Goal: Transaction & Acquisition: Purchase product/service

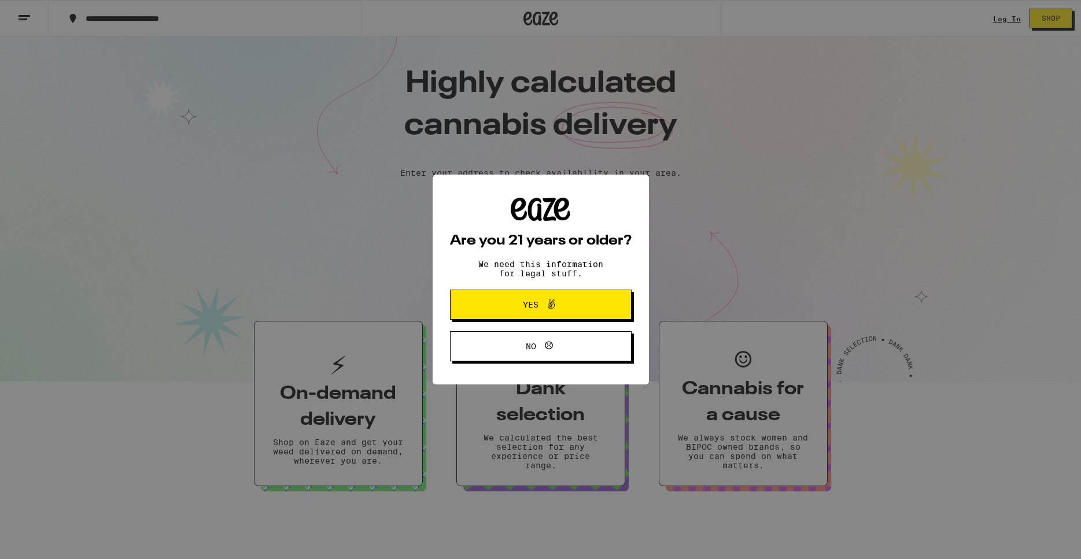
click at [539, 299] on span "Yes" at bounding box center [541, 304] width 88 height 15
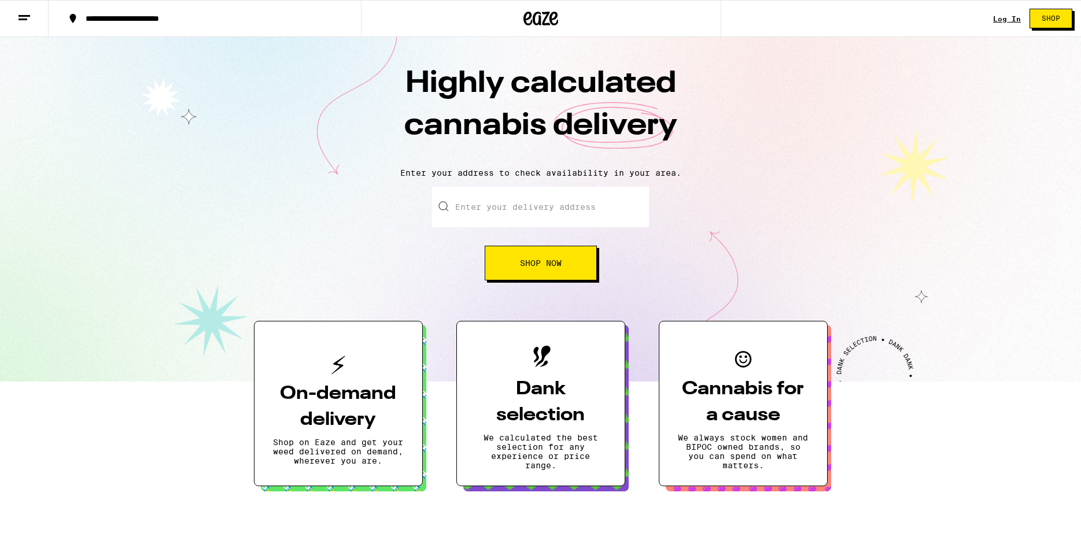
click at [207, 6] on button "**********" at bounding box center [205, 18] width 312 height 35
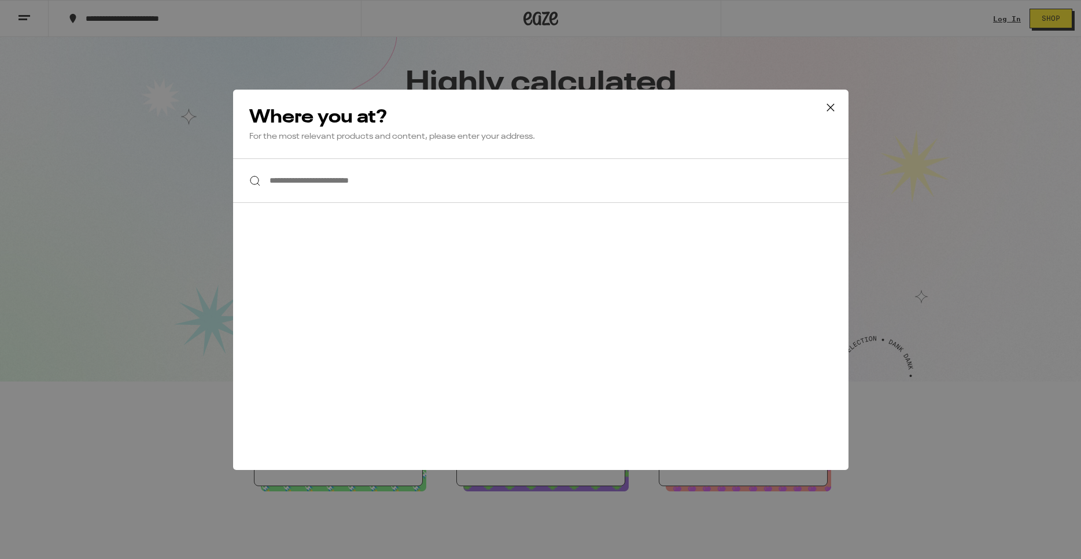
click at [446, 170] on input "**********" at bounding box center [541, 181] width 616 height 45
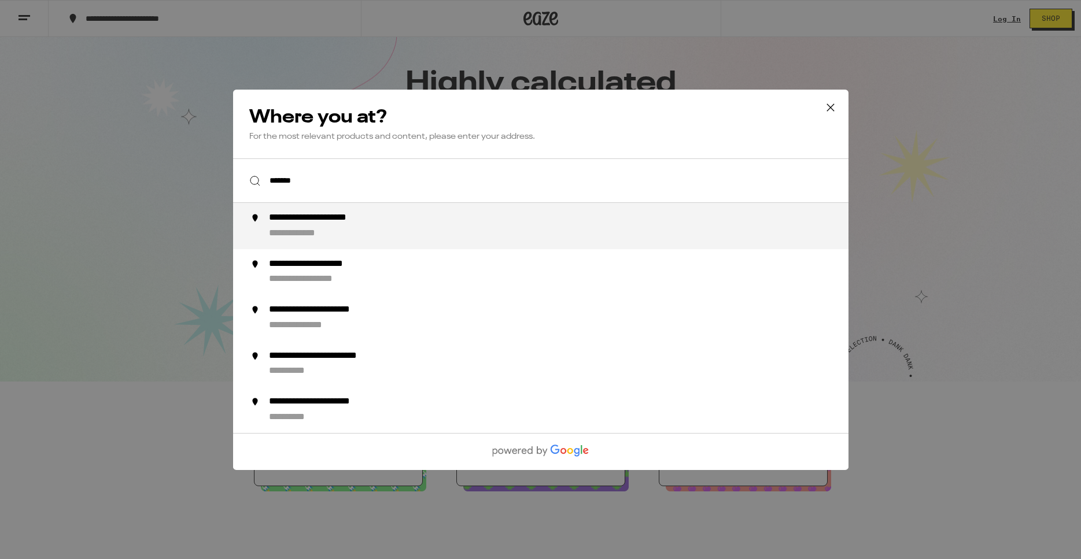
click at [429, 245] on li "**********" at bounding box center [541, 226] width 616 height 46
type input "**********"
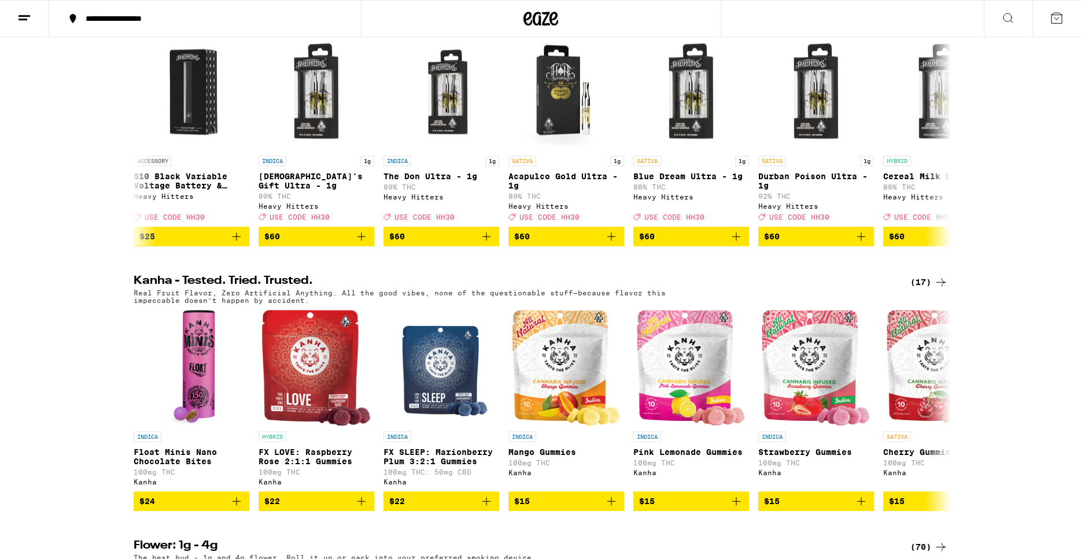
scroll to position [413, 0]
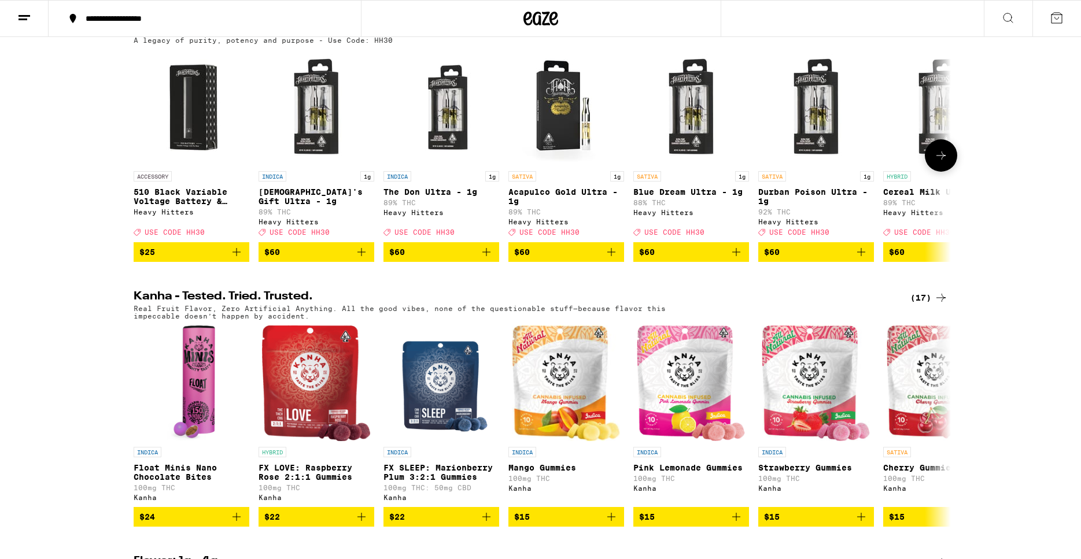
click at [944, 163] on icon at bounding box center [941, 156] width 14 height 14
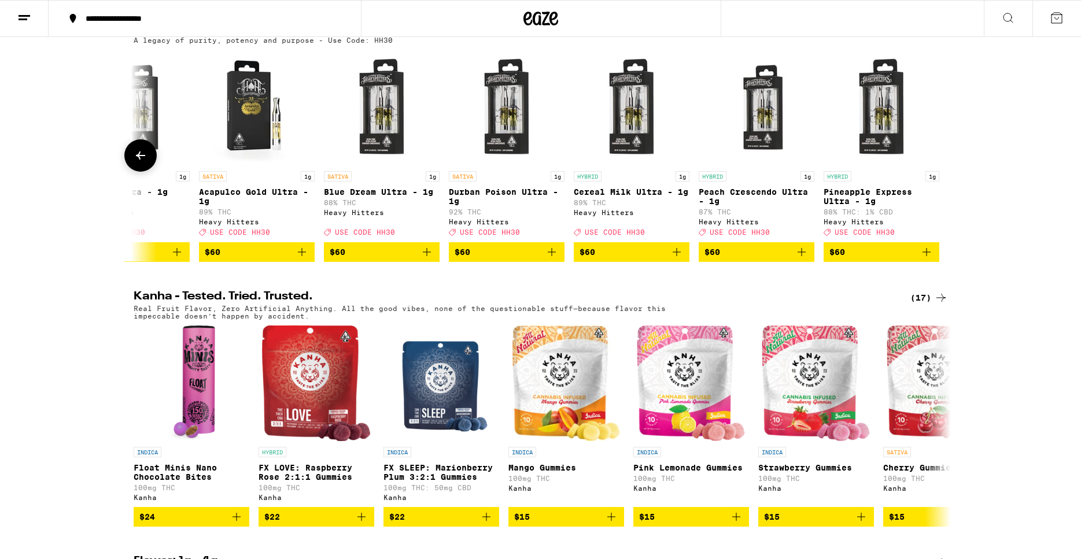
click at [944, 172] on div at bounding box center [941, 155] width 32 height 32
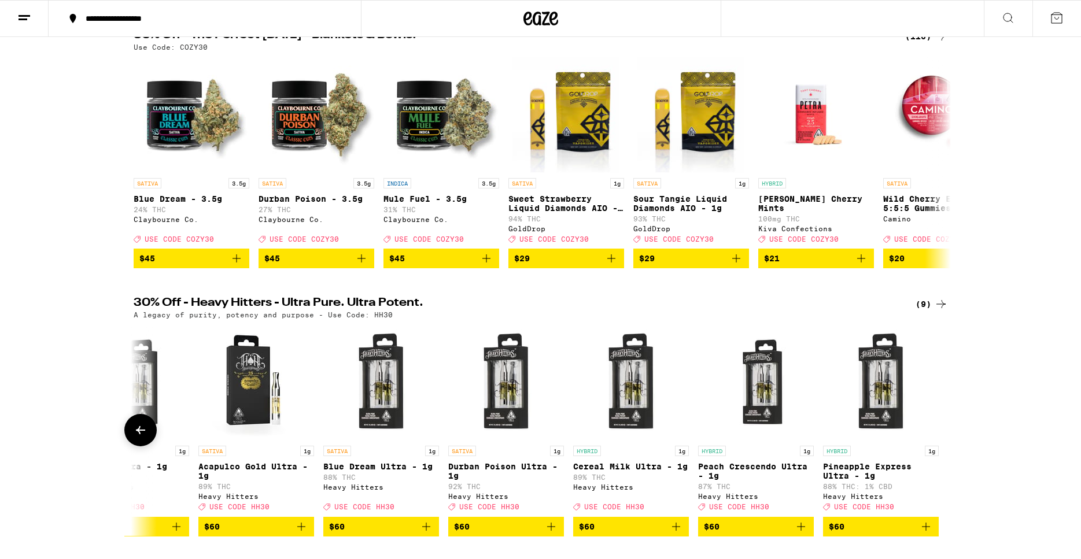
scroll to position [59, 0]
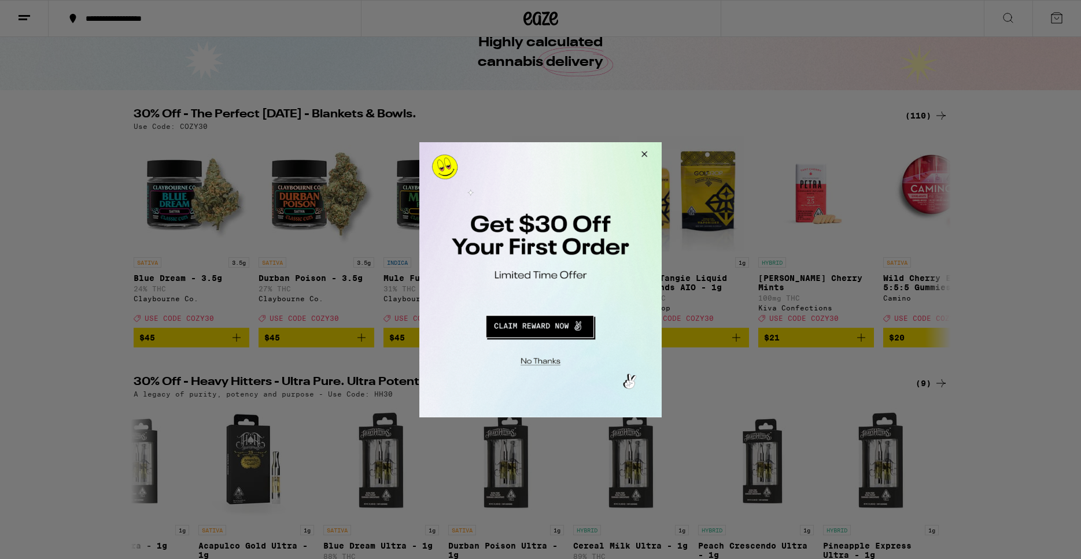
click at [647, 152] on button "Close Modal" at bounding box center [642, 156] width 31 height 28
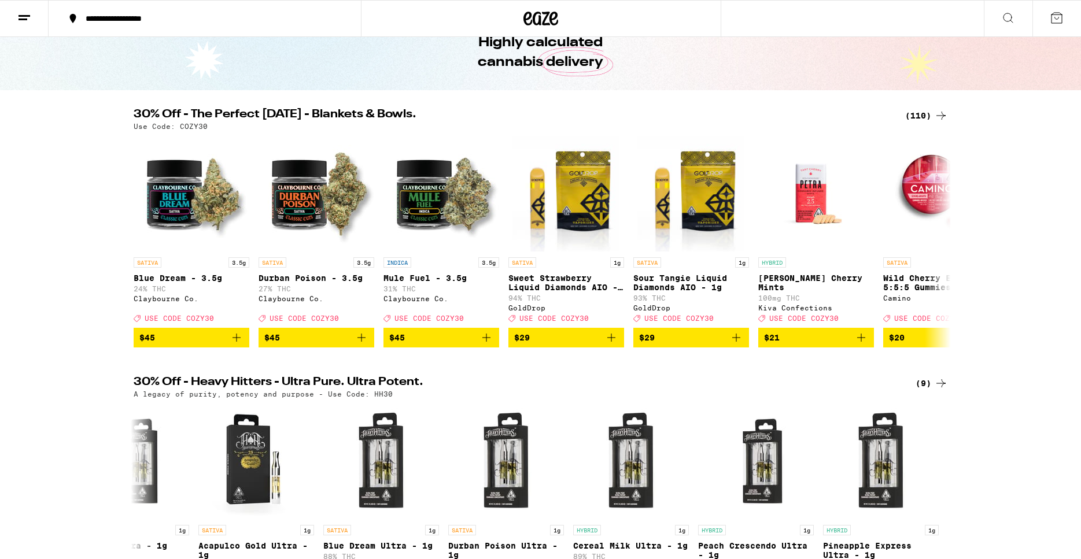
click at [27, 20] on icon at bounding box center [24, 18] width 14 height 14
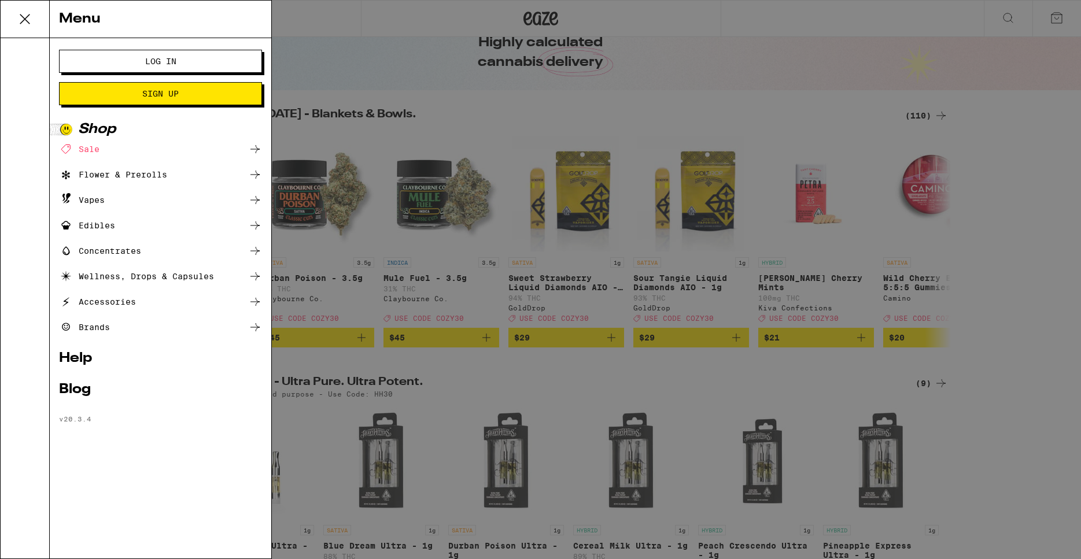
click at [169, 143] on div "Sale" at bounding box center [160, 149] width 203 height 14
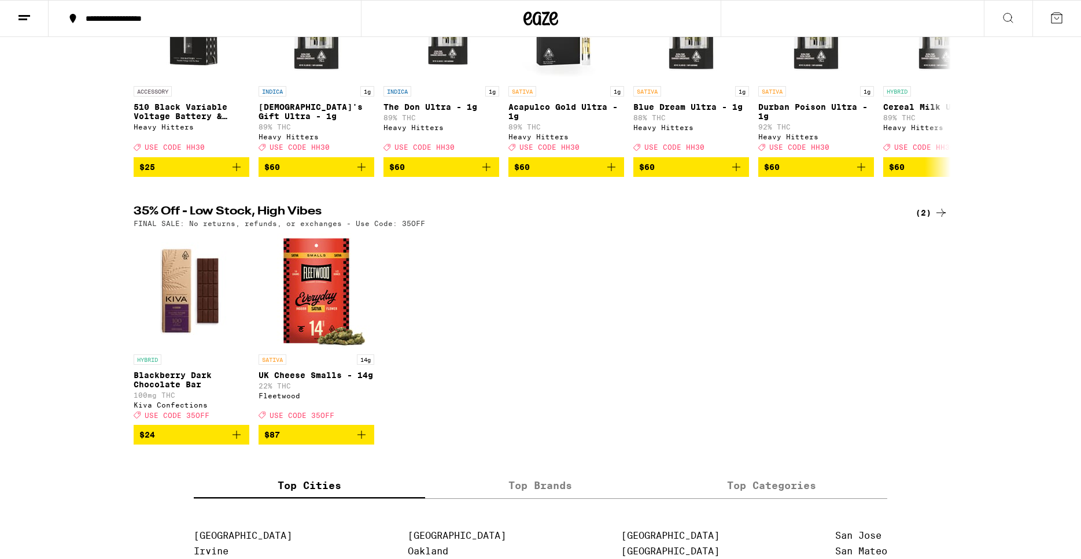
scroll to position [314, 0]
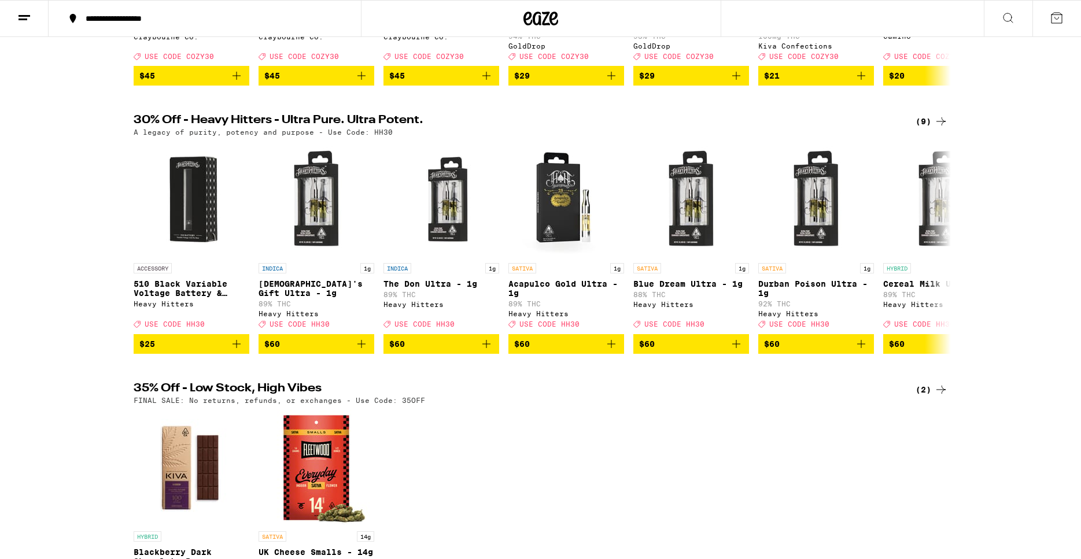
click at [19, 16] on icon at bounding box center [24, 18] width 14 height 14
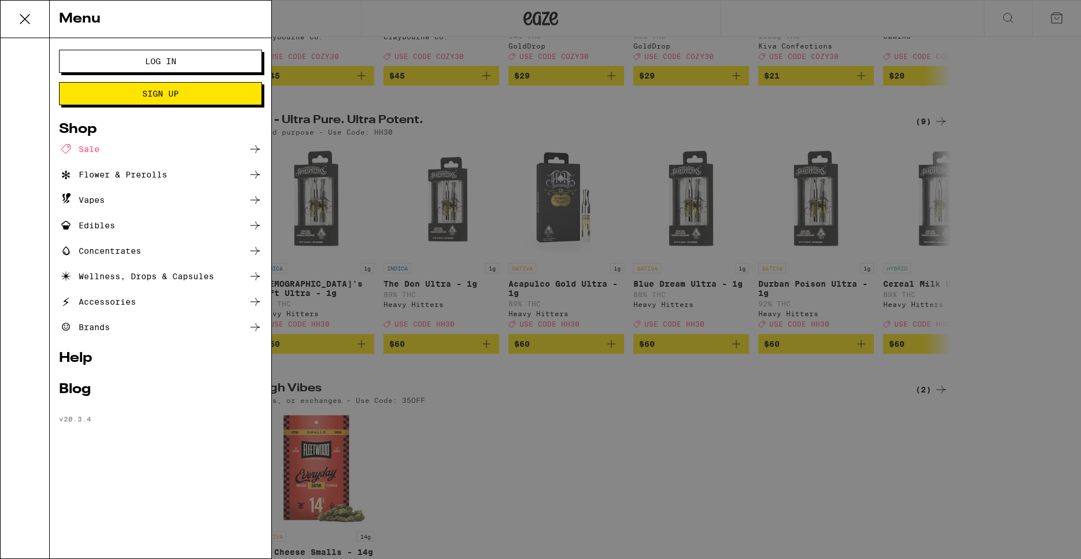
click at [96, 198] on div "Vapes" at bounding box center [82, 200] width 46 height 14
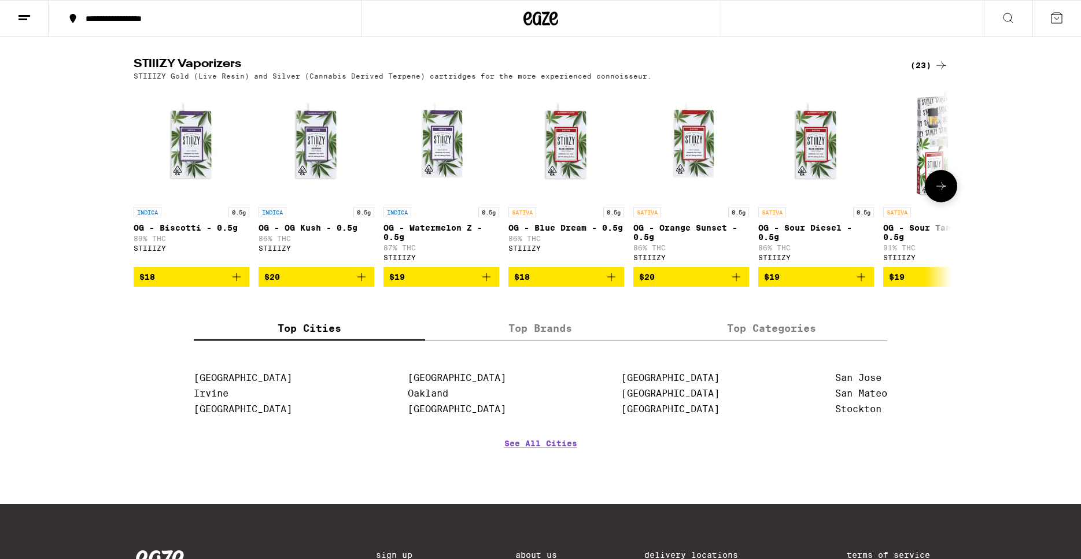
scroll to position [590, 0]
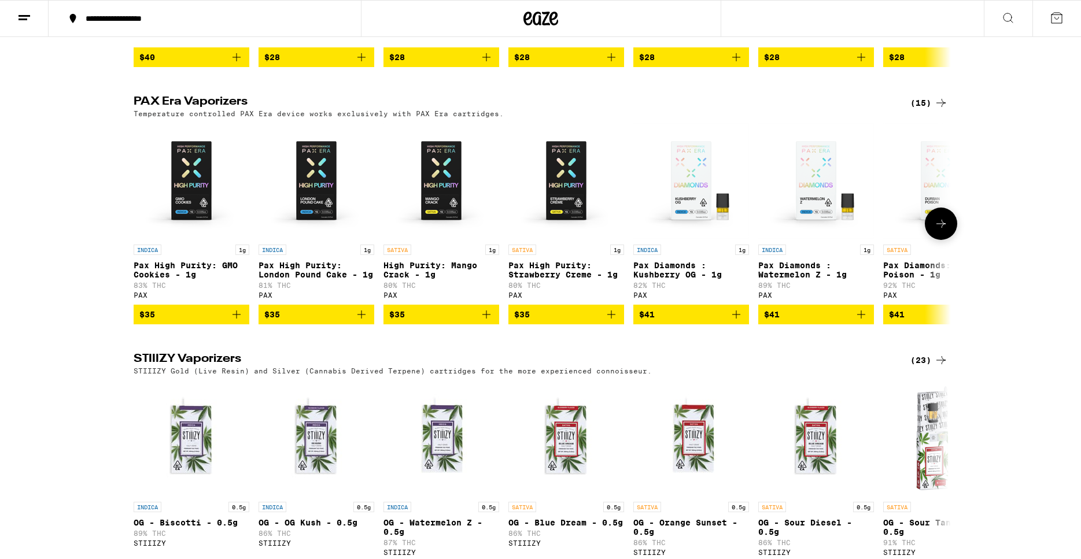
click at [948, 239] on button at bounding box center [941, 224] width 32 height 32
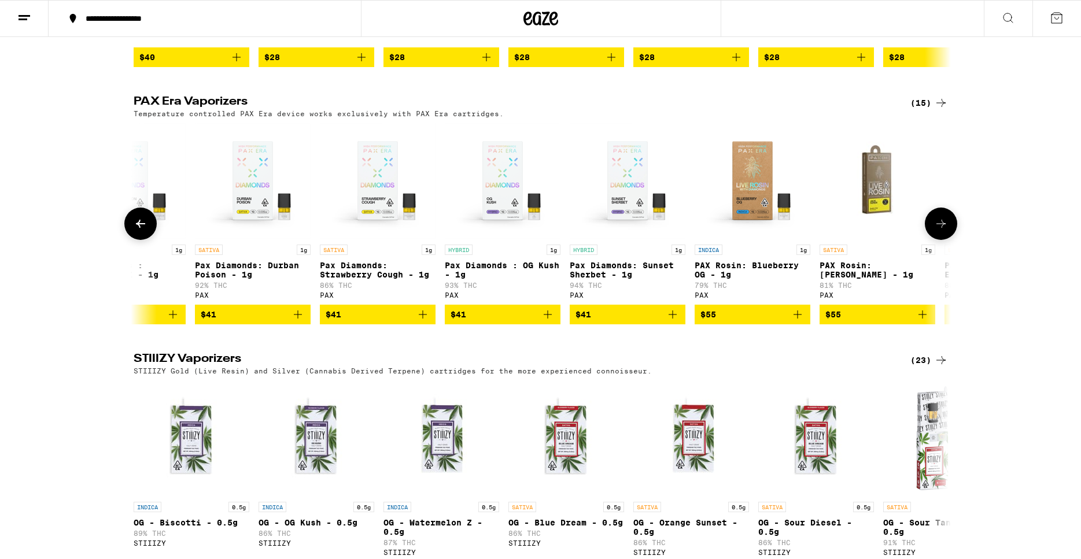
click at [948, 240] on button at bounding box center [941, 224] width 32 height 32
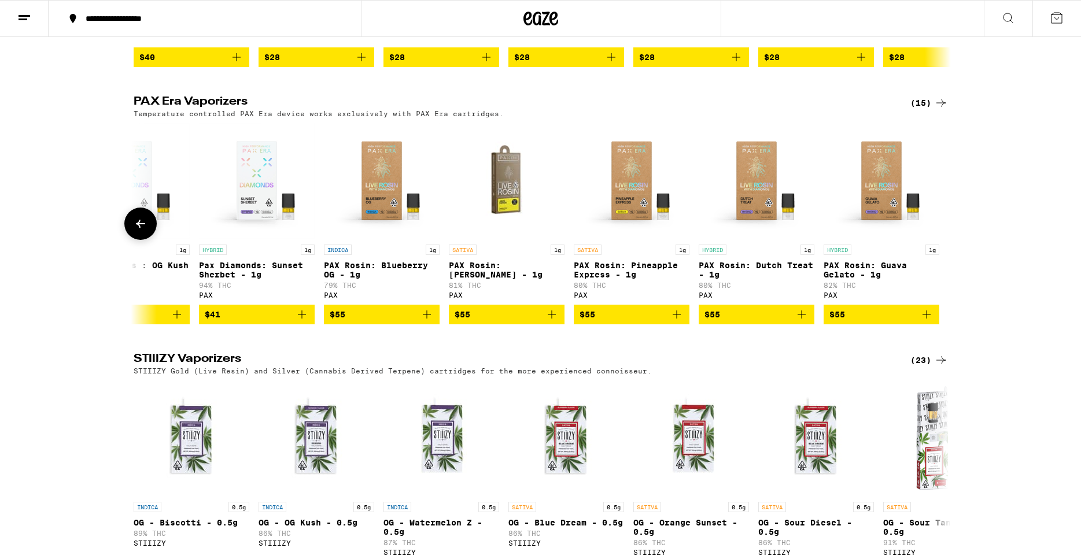
scroll to position [0, 1060]
click at [948, 238] on div at bounding box center [941, 224] width 32 height 32
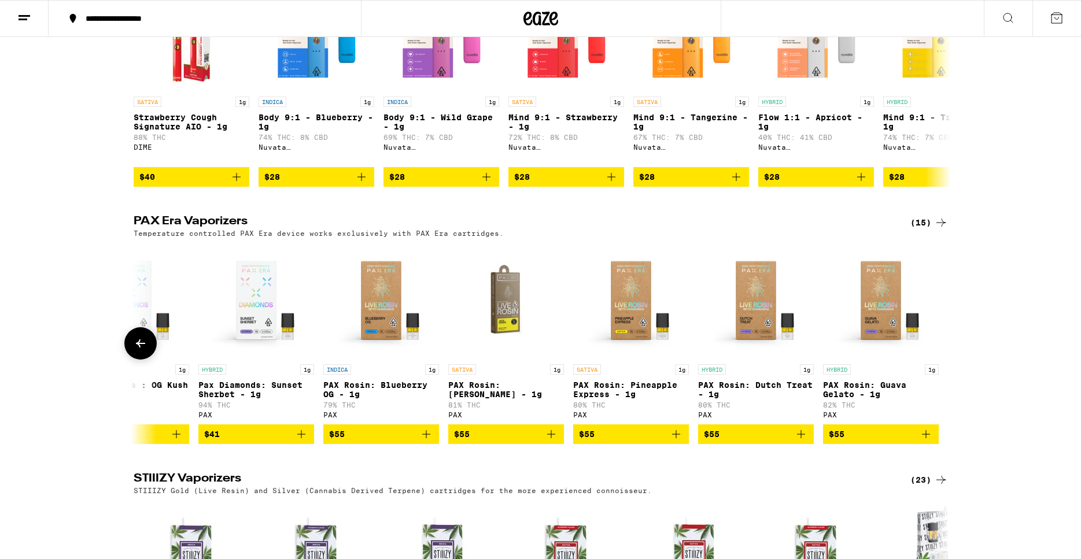
scroll to position [354, 0]
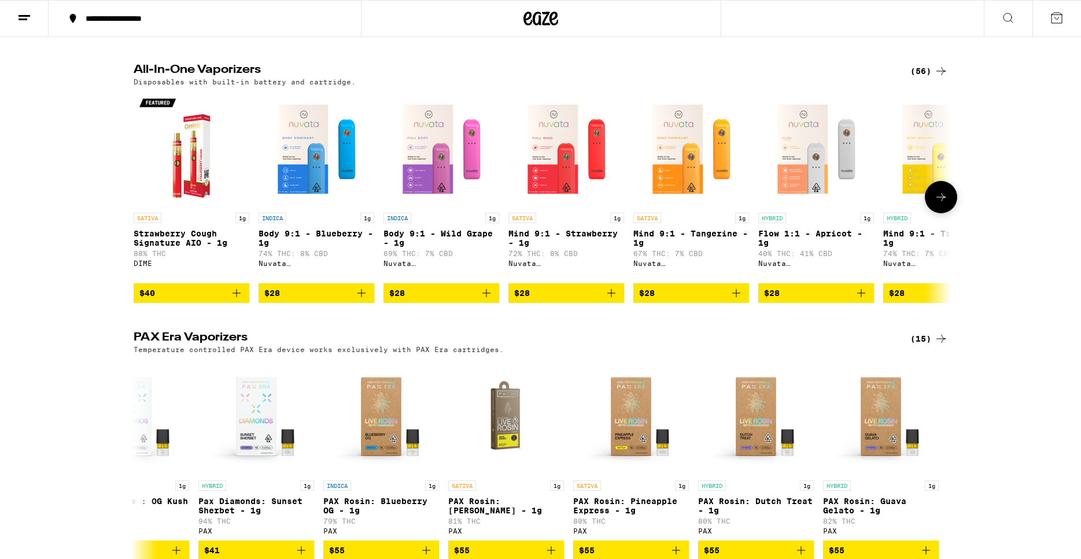
click at [945, 204] on icon at bounding box center [941, 197] width 14 height 14
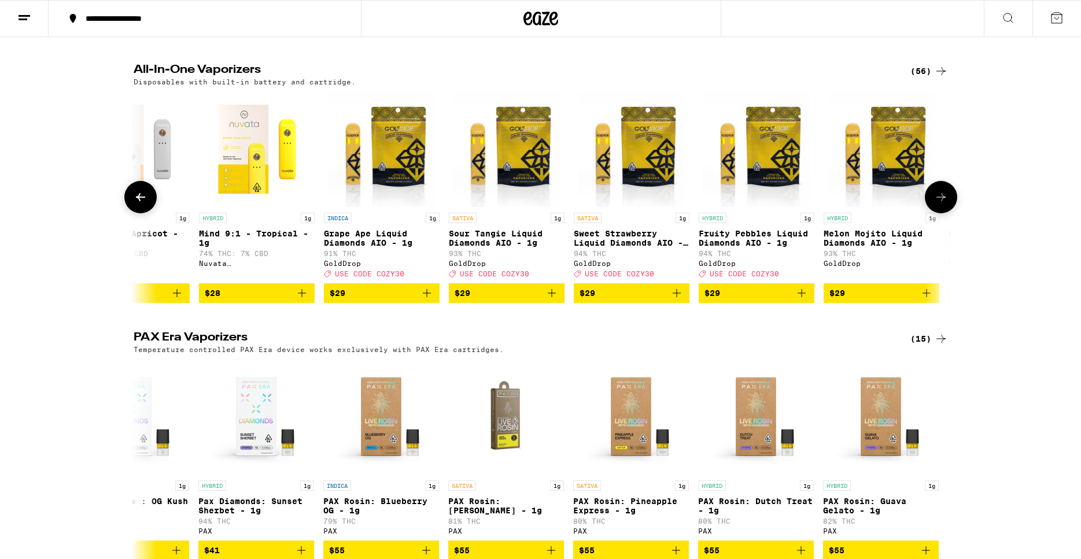
click at [945, 204] on icon at bounding box center [941, 197] width 14 height 14
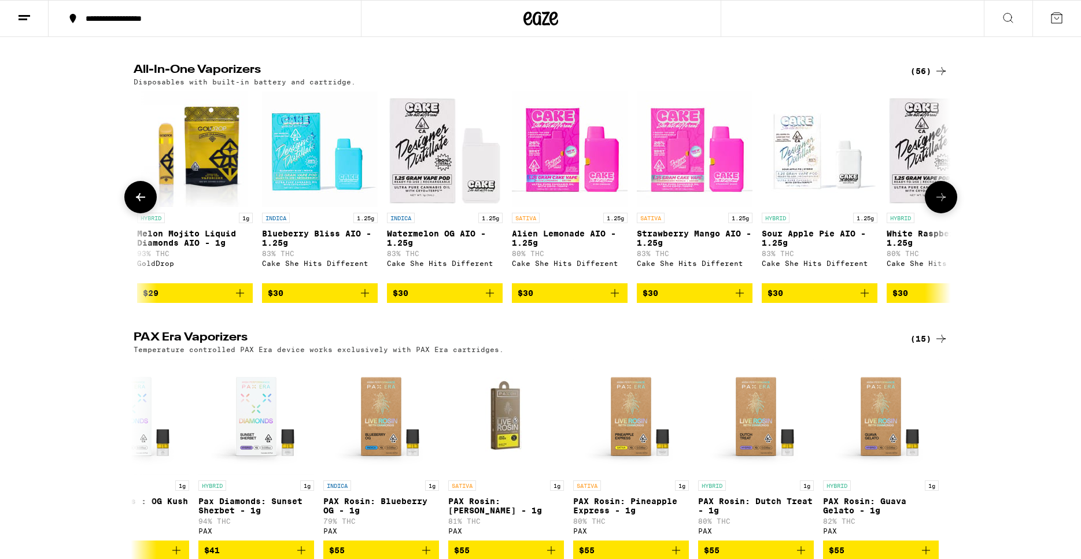
click at [945, 204] on icon at bounding box center [941, 197] width 14 height 14
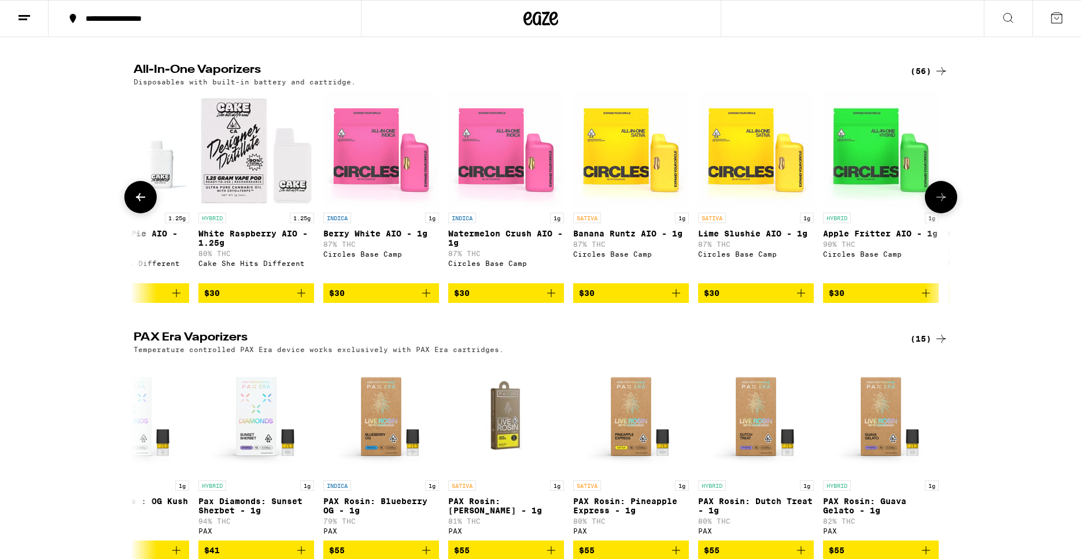
click at [945, 204] on icon at bounding box center [941, 197] width 14 height 14
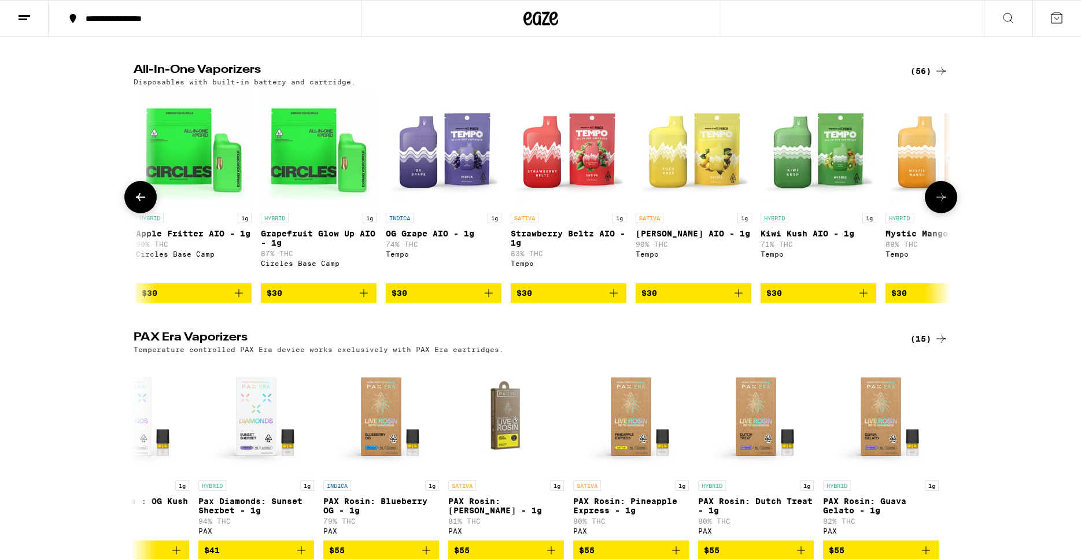
scroll to position [0, 2748]
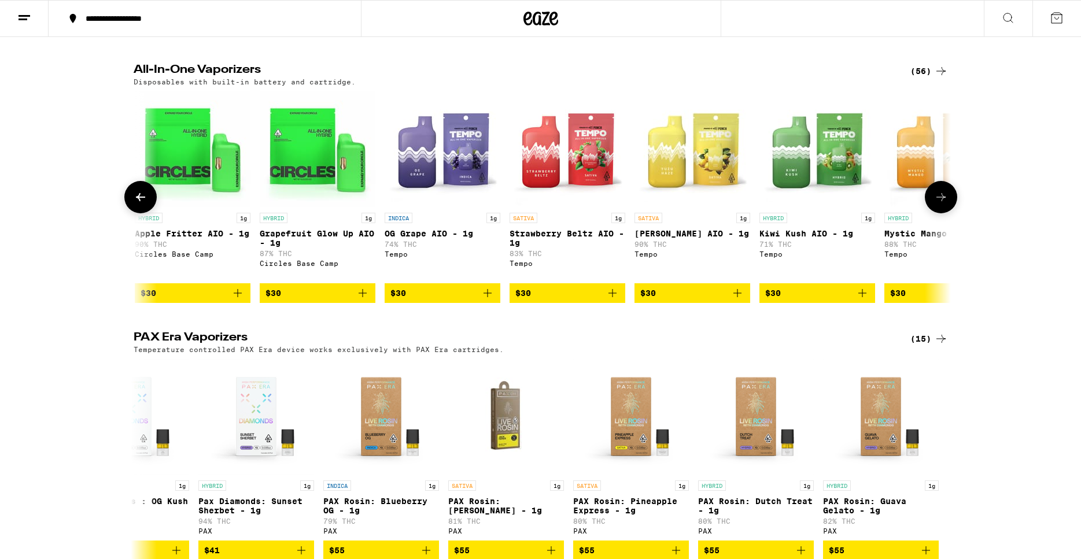
click at [940, 204] on icon at bounding box center [941, 197] width 14 height 14
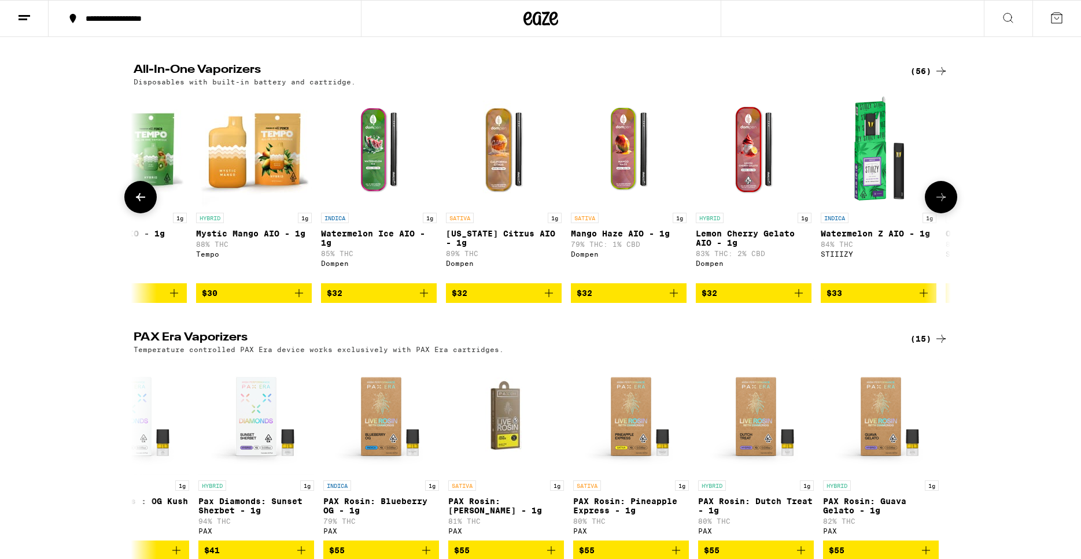
click at [143, 204] on icon at bounding box center [141, 197] width 14 height 14
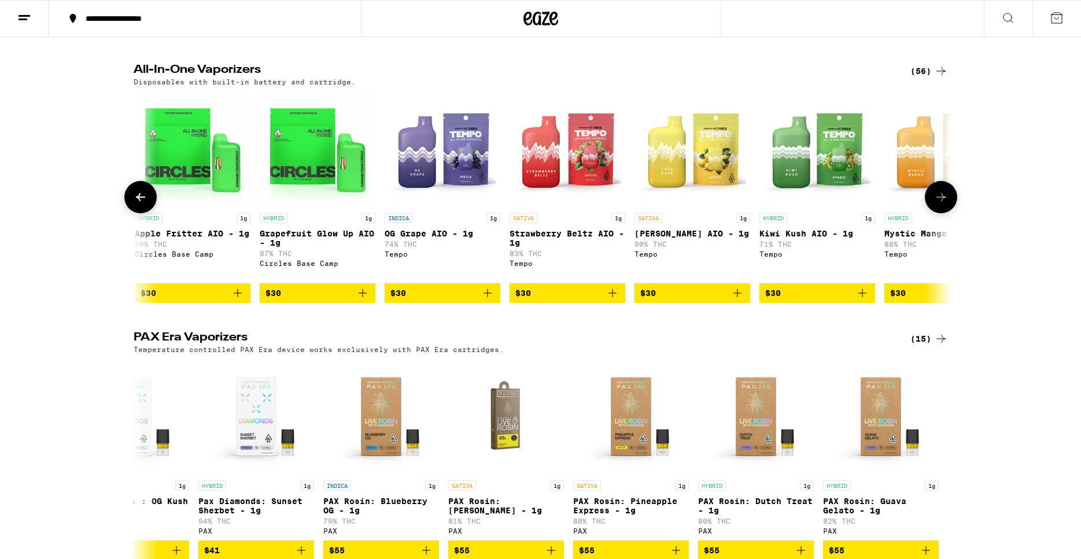
click at [949, 211] on button at bounding box center [941, 197] width 32 height 32
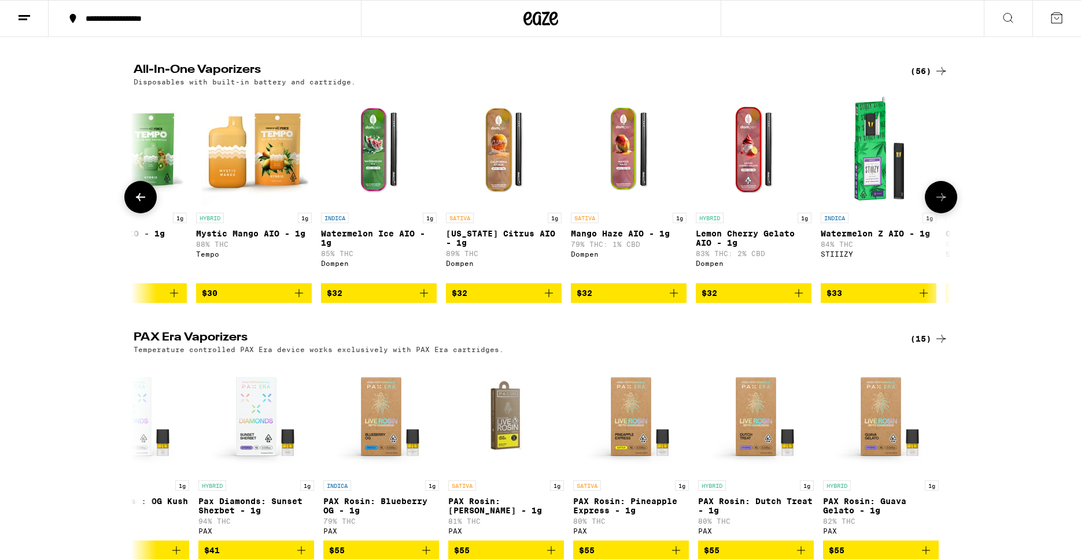
click at [949, 200] on button at bounding box center [941, 197] width 32 height 32
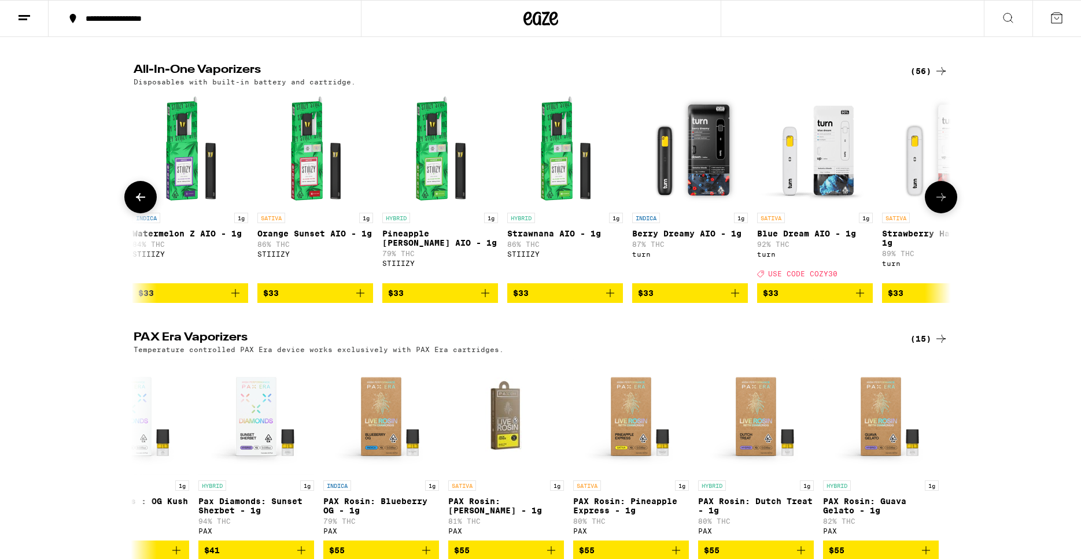
click at [944, 204] on icon at bounding box center [941, 197] width 14 height 14
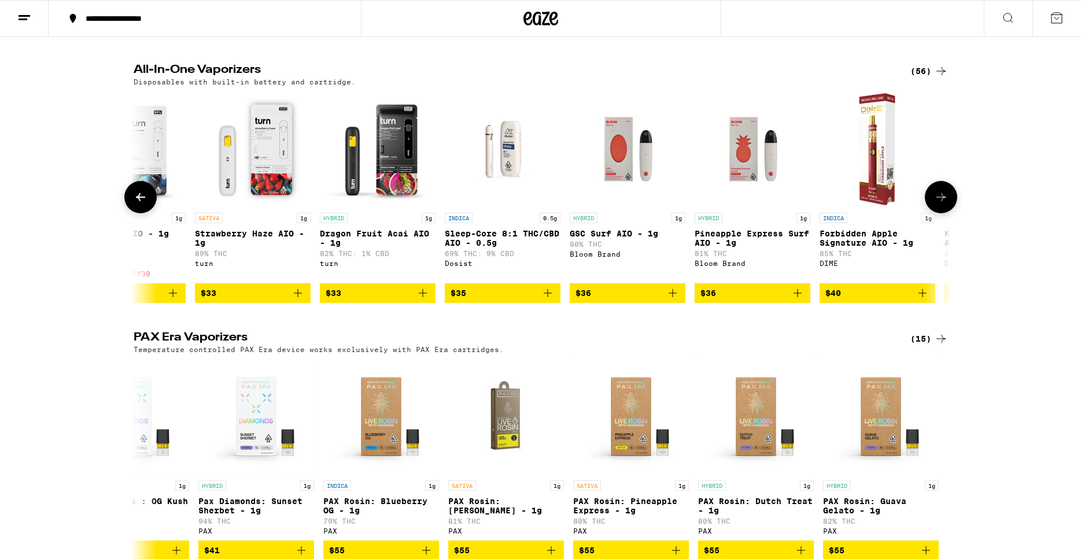
scroll to position [0, 4814]
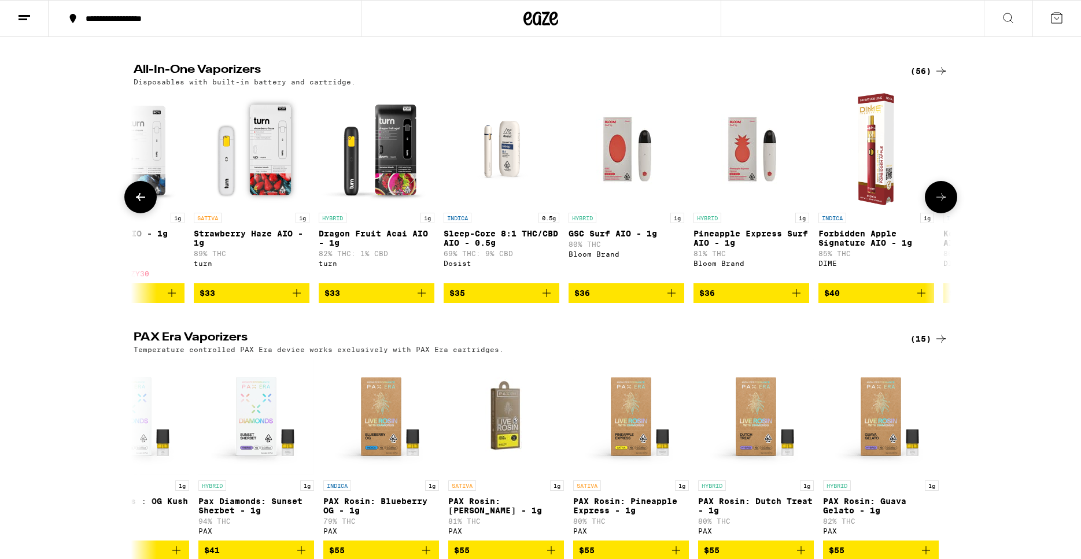
click at [942, 204] on icon at bounding box center [941, 197] width 14 height 14
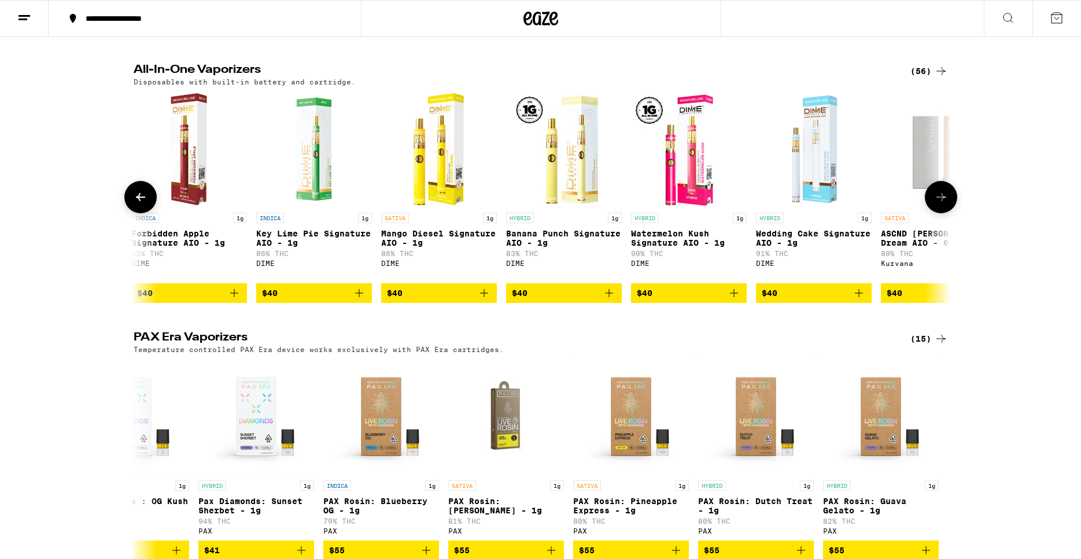
scroll to position [0, 5502]
click at [942, 204] on icon at bounding box center [941, 197] width 14 height 14
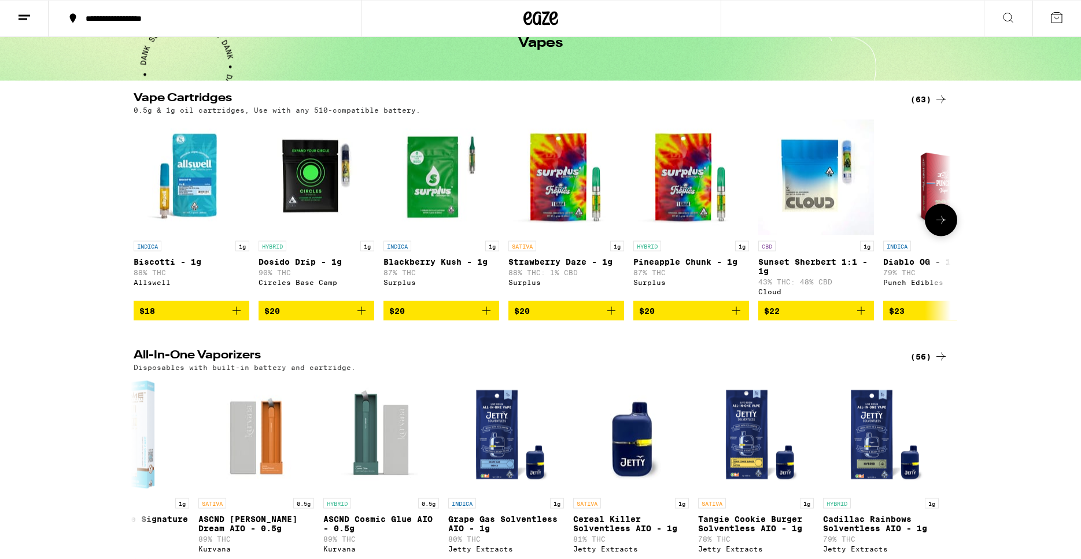
scroll to position [59, 0]
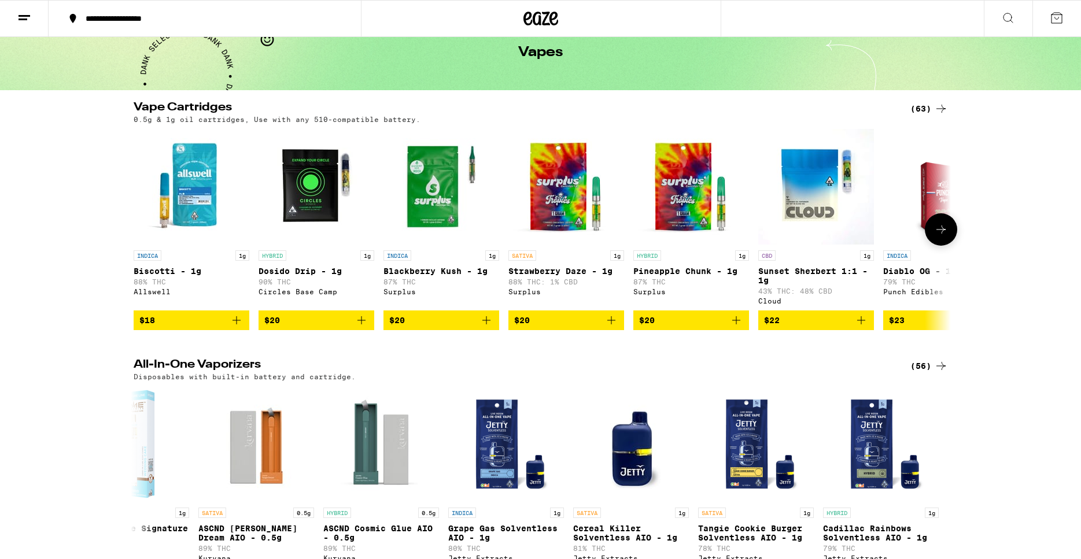
click at [946, 233] on icon at bounding box center [941, 230] width 14 height 14
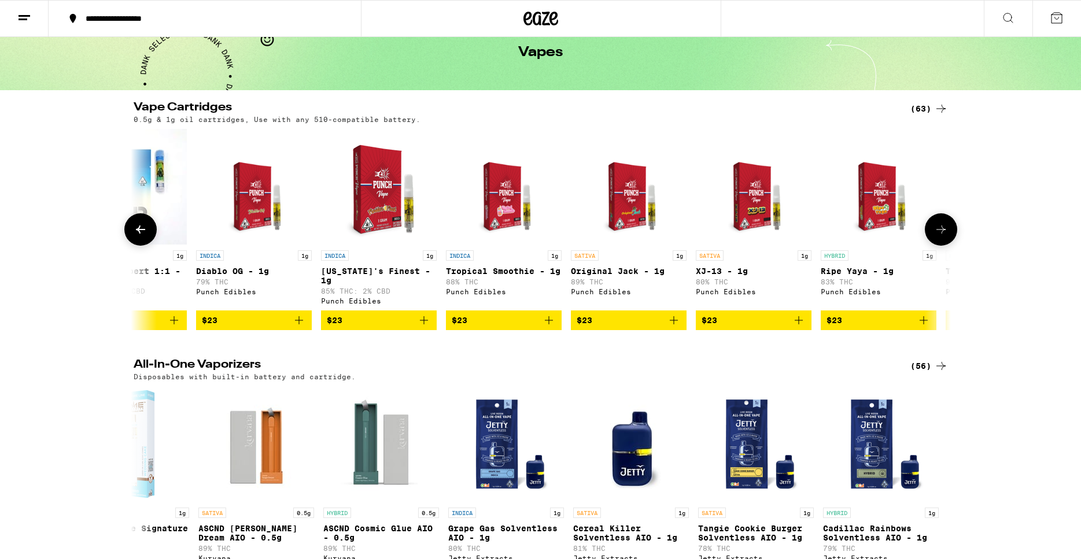
scroll to position [0, 688]
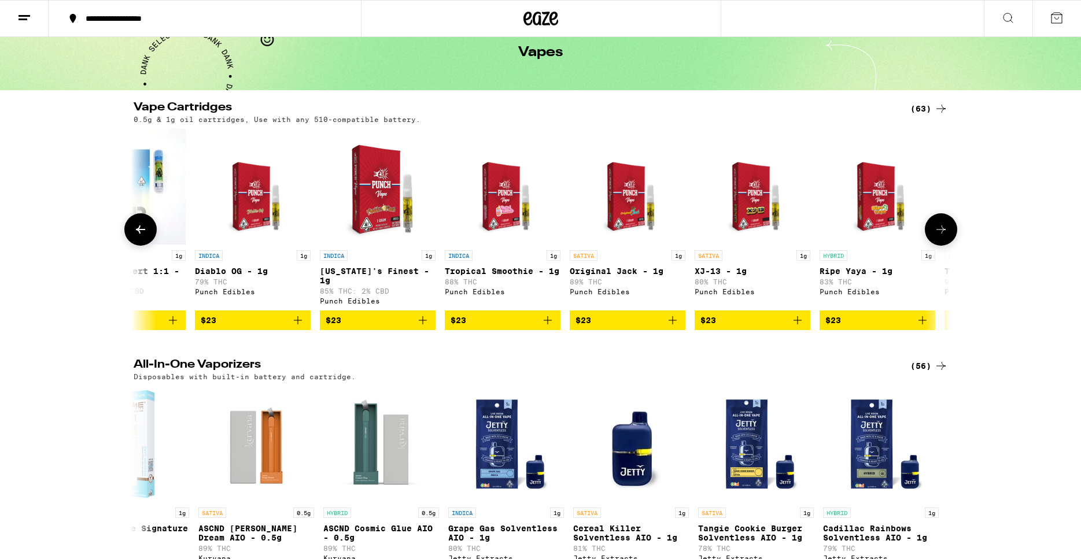
click at [938, 234] on icon at bounding box center [941, 230] width 14 height 14
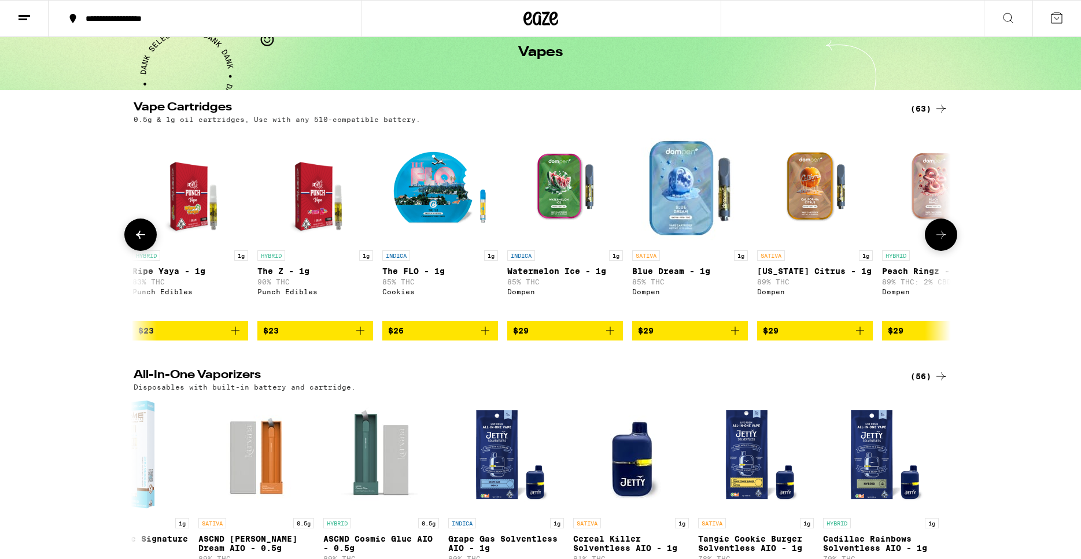
scroll to position [0, 1377]
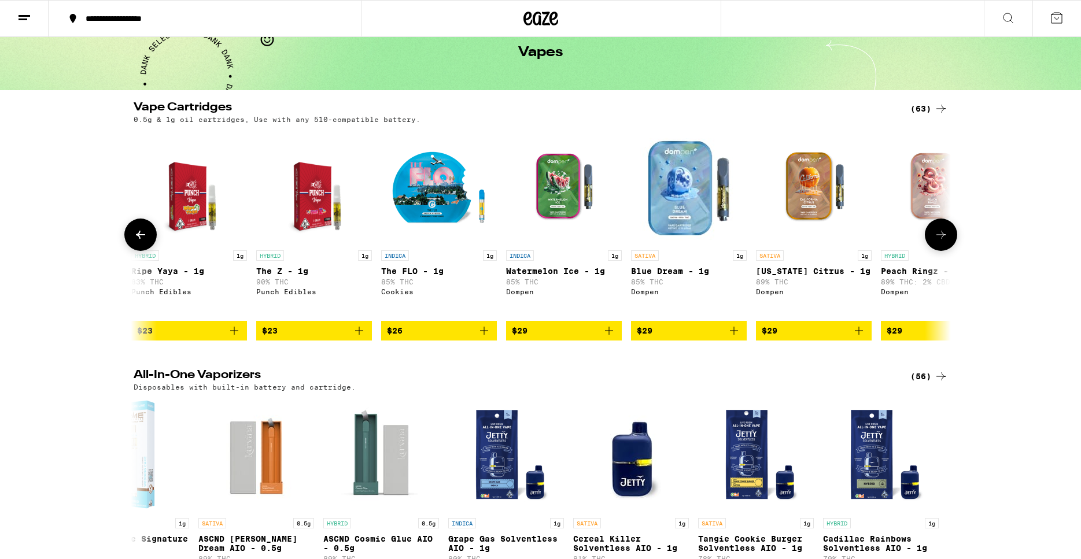
click at [134, 241] on icon at bounding box center [141, 235] width 14 height 14
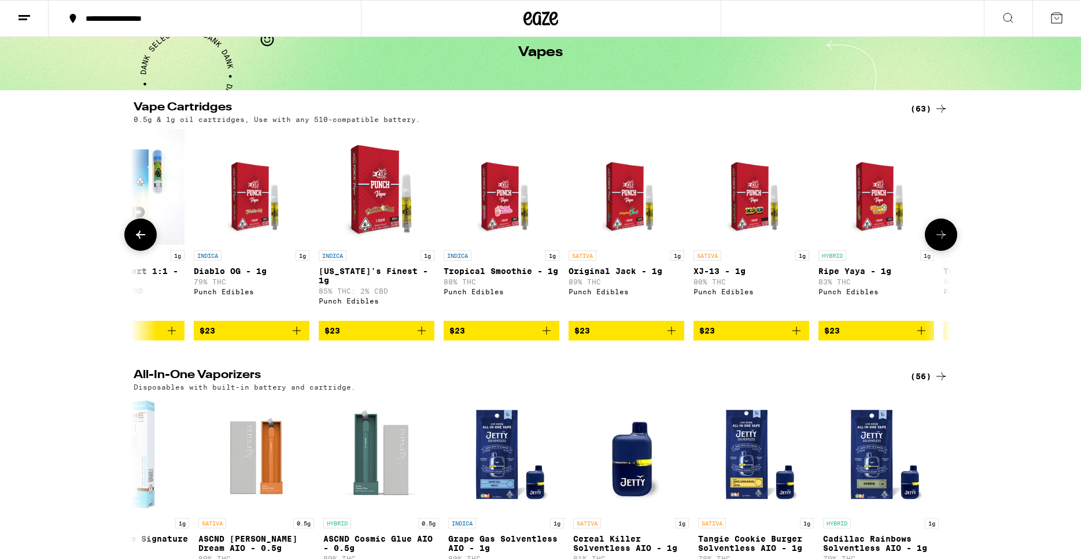
scroll to position [0, 688]
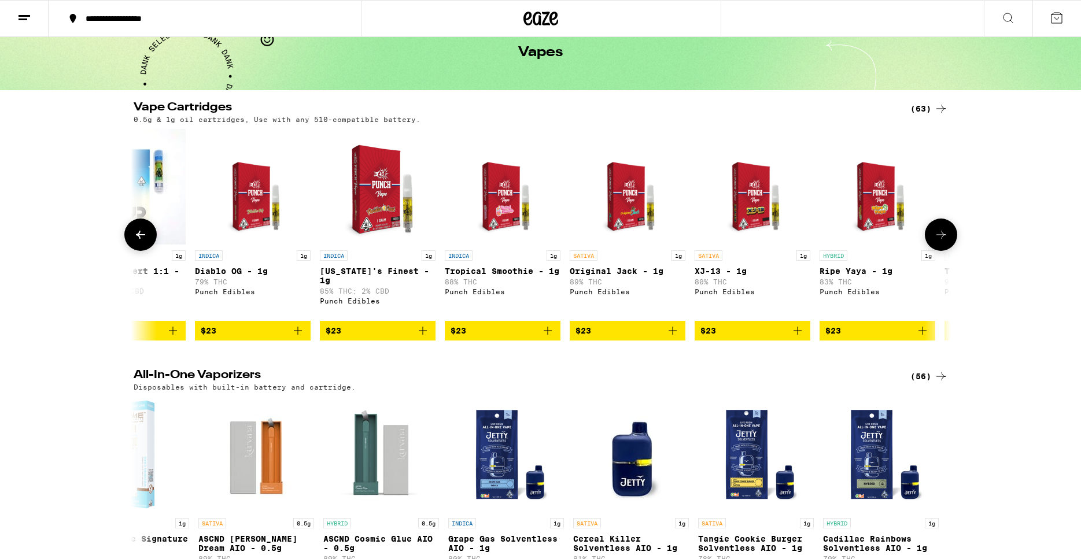
click at [938, 238] on icon at bounding box center [941, 235] width 14 height 14
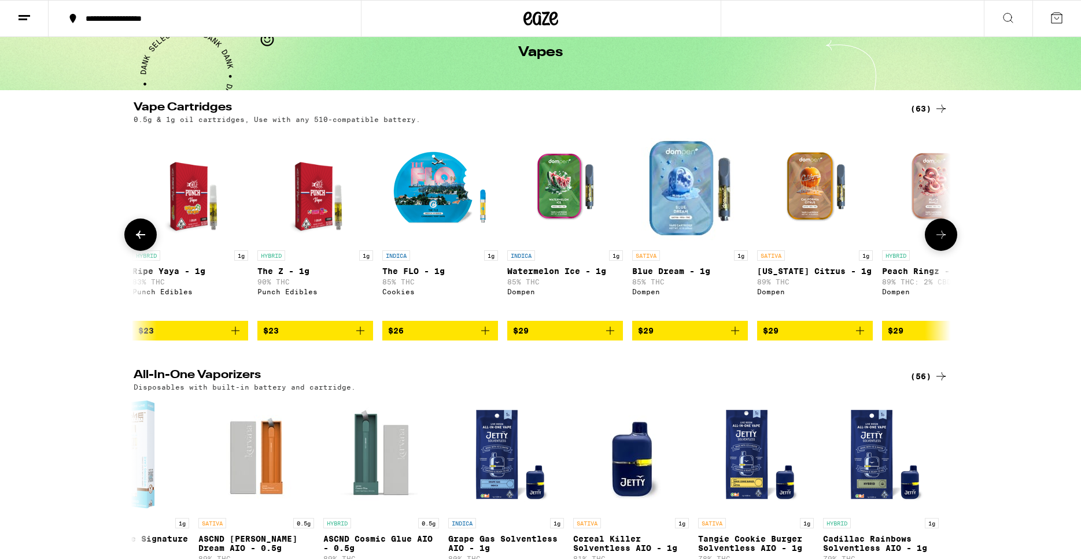
scroll to position [0, 1377]
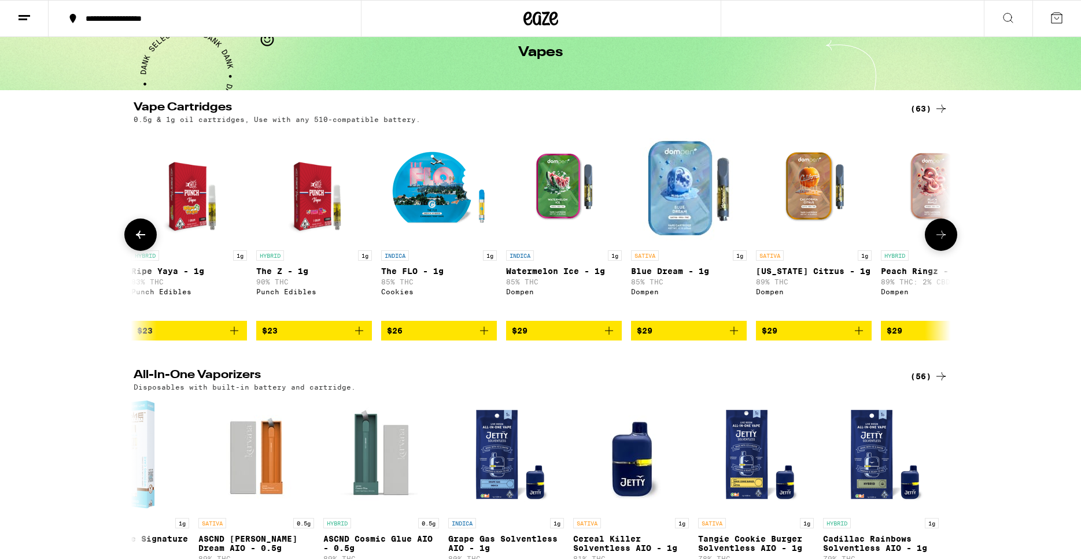
click at [936, 240] on icon at bounding box center [941, 235] width 14 height 14
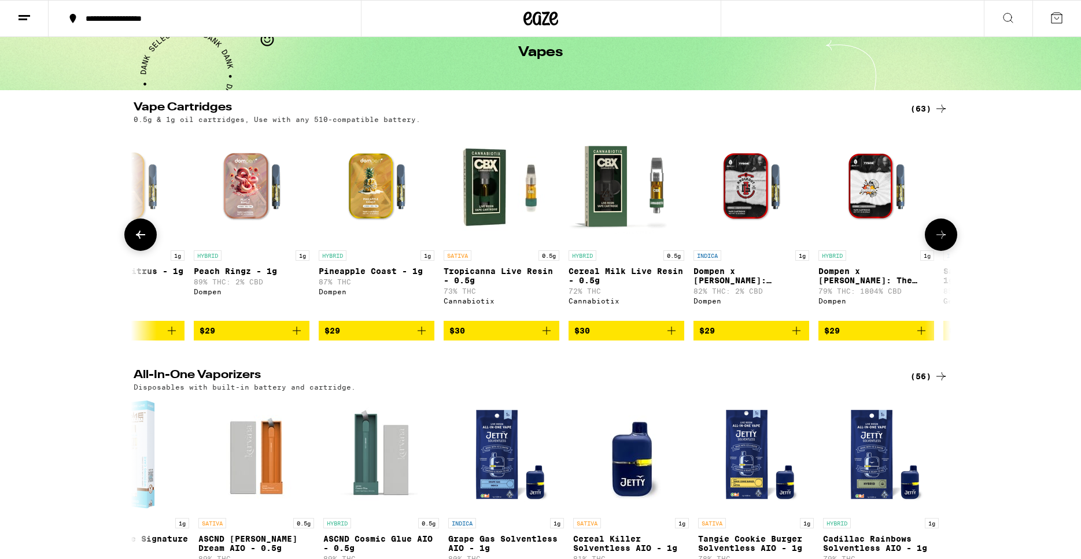
scroll to position [0, 2065]
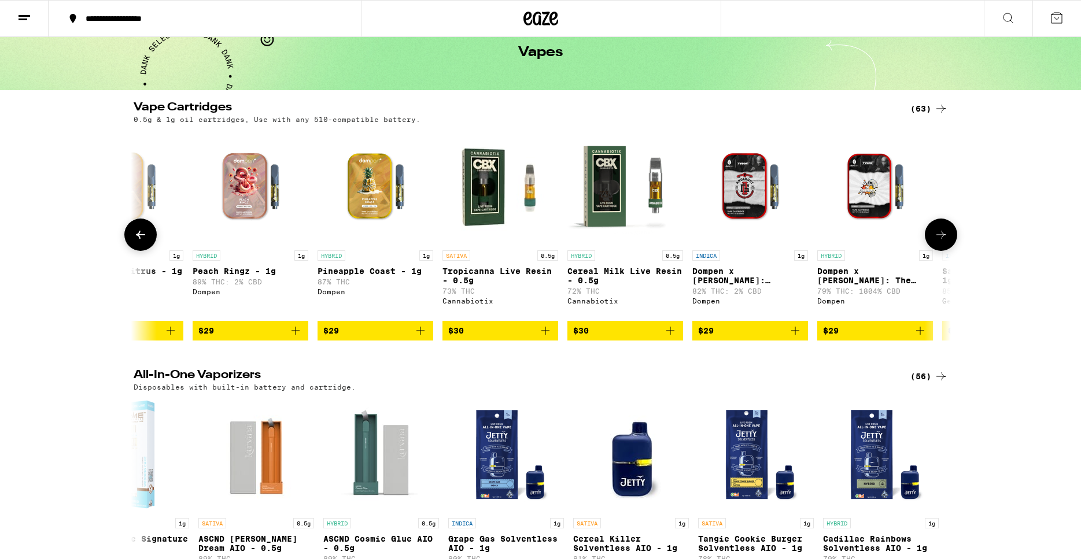
click at [942, 242] on icon at bounding box center [941, 235] width 14 height 14
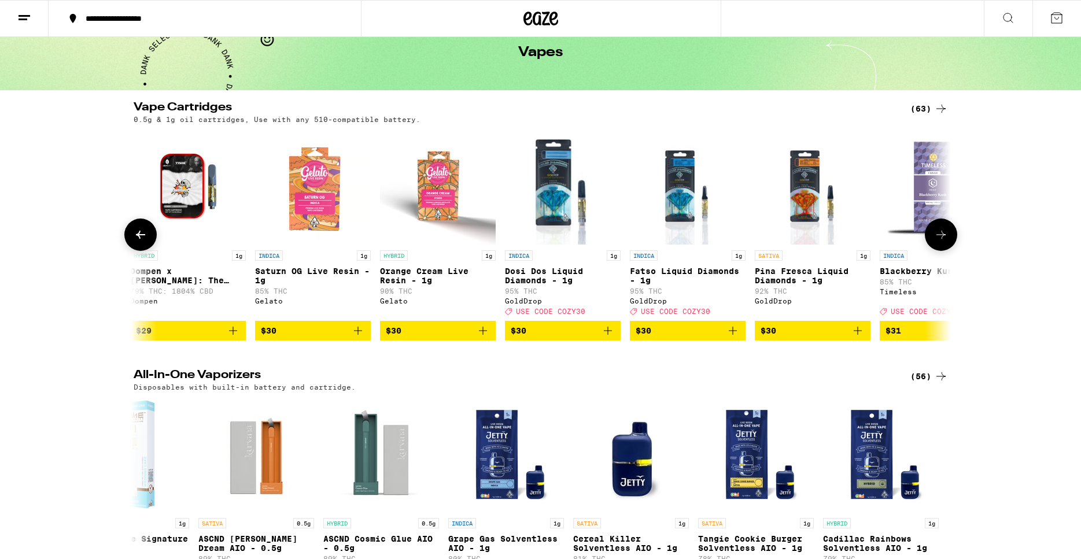
scroll to position [0, 2754]
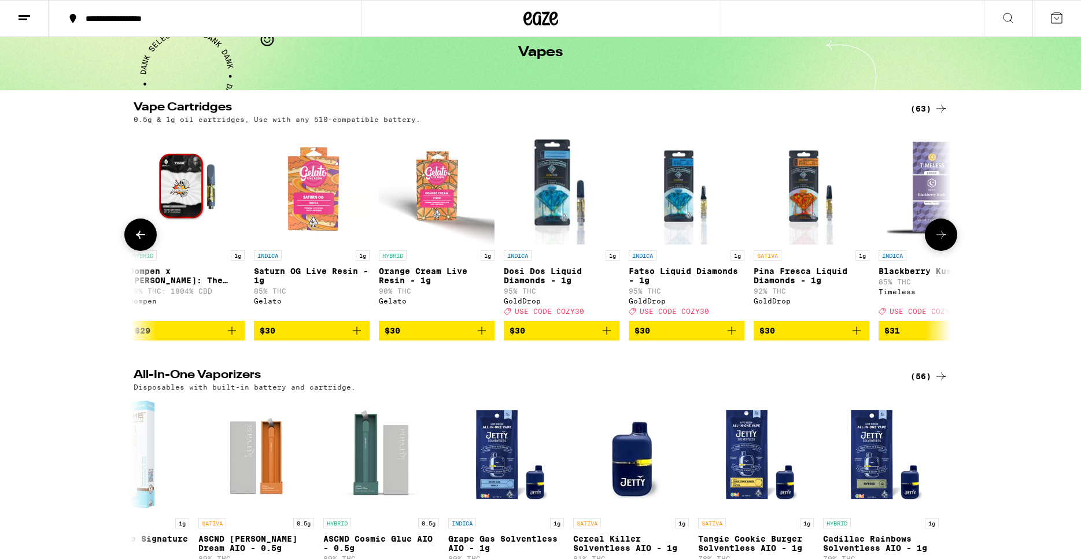
click at [954, 243] on button at bounding box center [941, 235] width 32 height 32
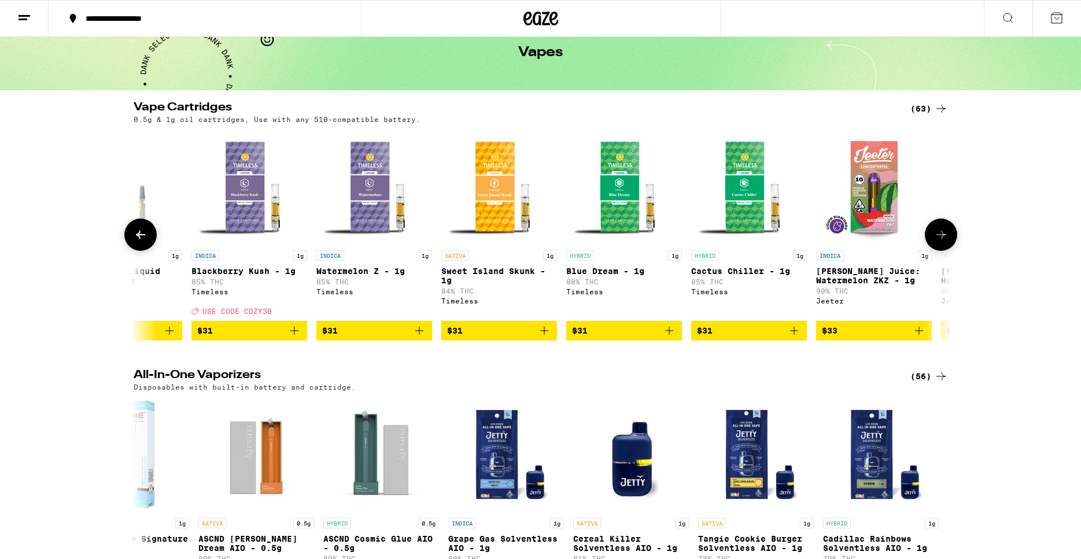
scroll to position [0, 3442]
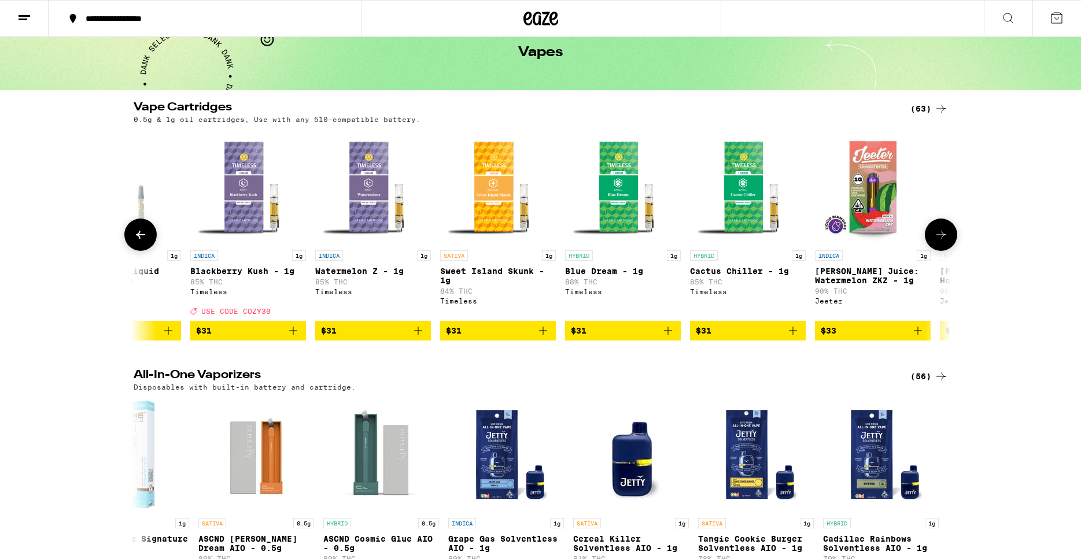
click at [943, 242] on icon at bounding box center [941, 235] width 14 height 14
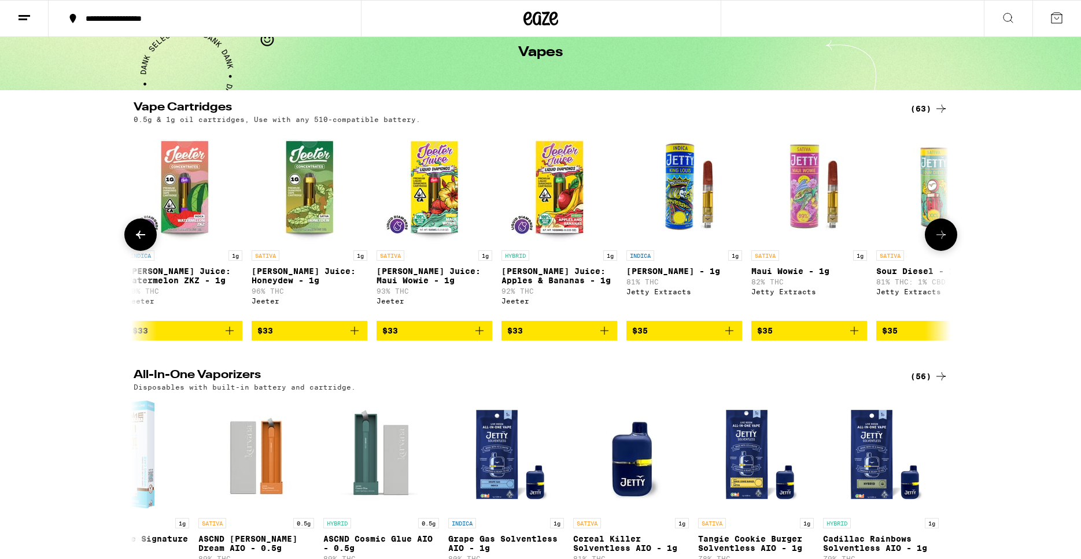
click at [944, 242] on icon at bounding box center [941, 235] width 14 height 14
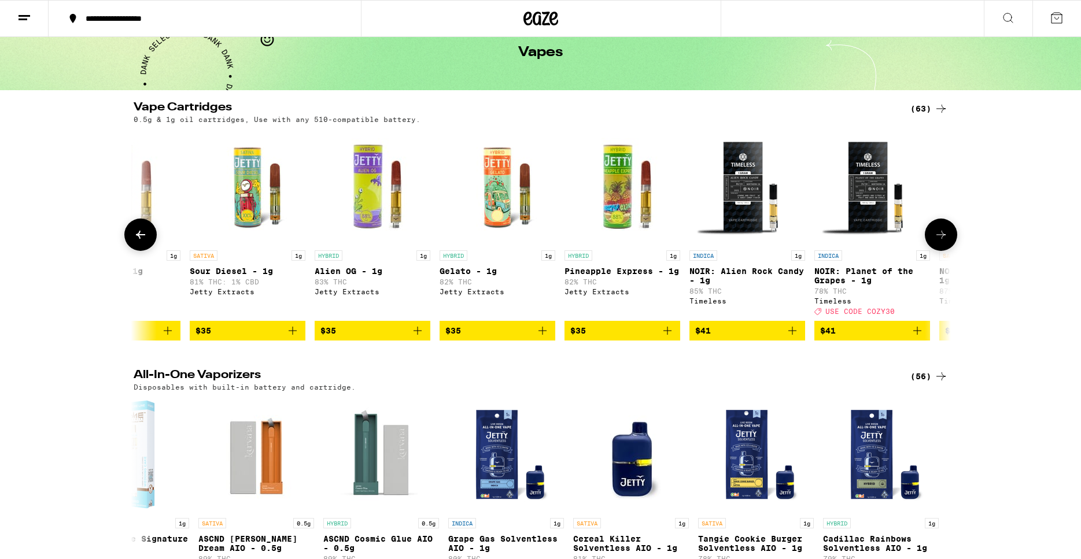
scroll to position [0, 4819]
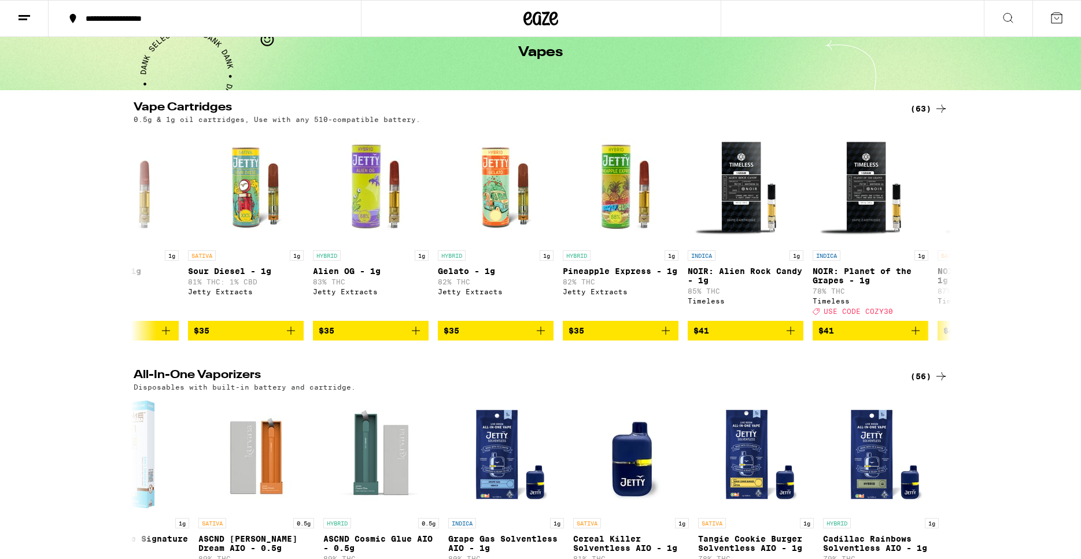
click at [974, 187] on div "Vape Cartridges (63) 0.5g & 1g oil cartridges, Use with any 510-compatible batt…" at bounding box center [540, 221] width 1081 height 239
click at [136, 242] on icon at bounding box center [141, 235] width 14 height 14
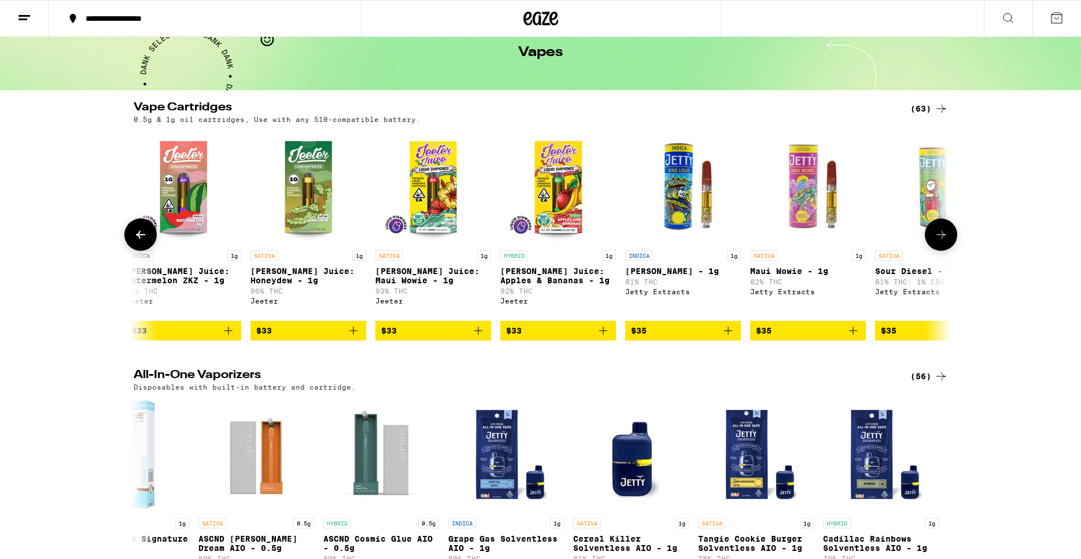
scroll to position [0, 4131]
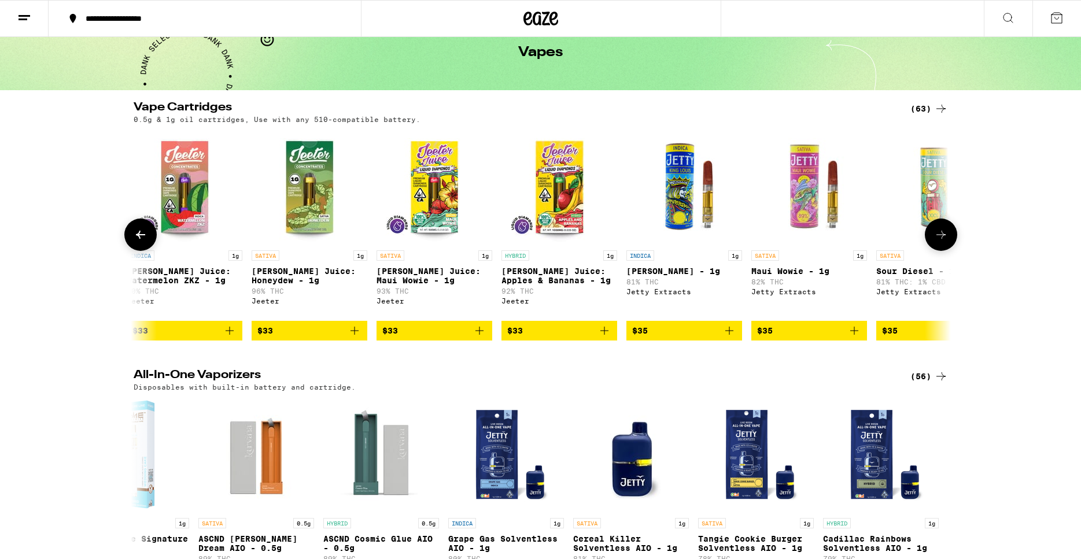
click at [938, 237] on icon at bounding box center [941, 235] width 14 height 14
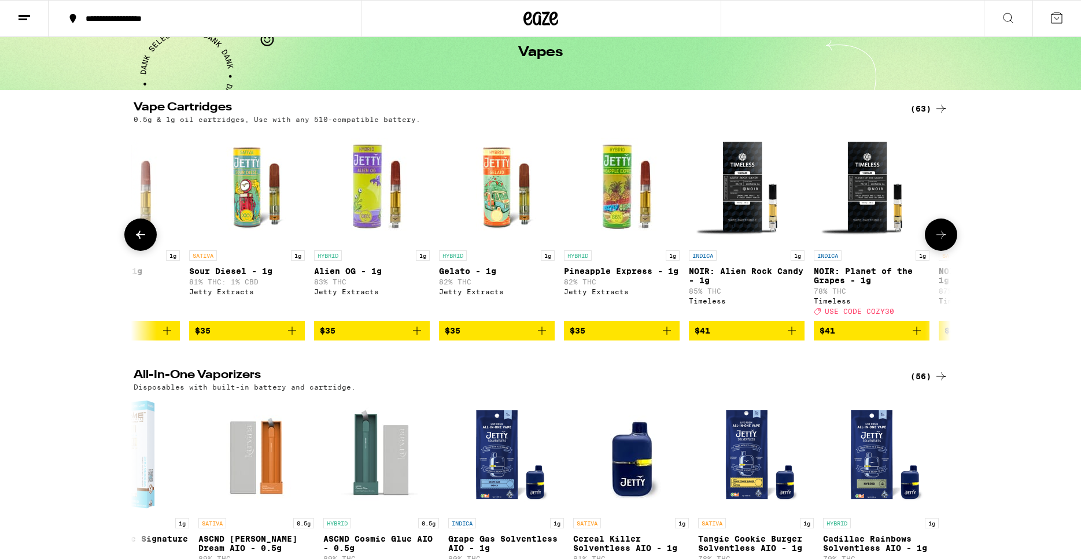
scroll to position [0, 4819]
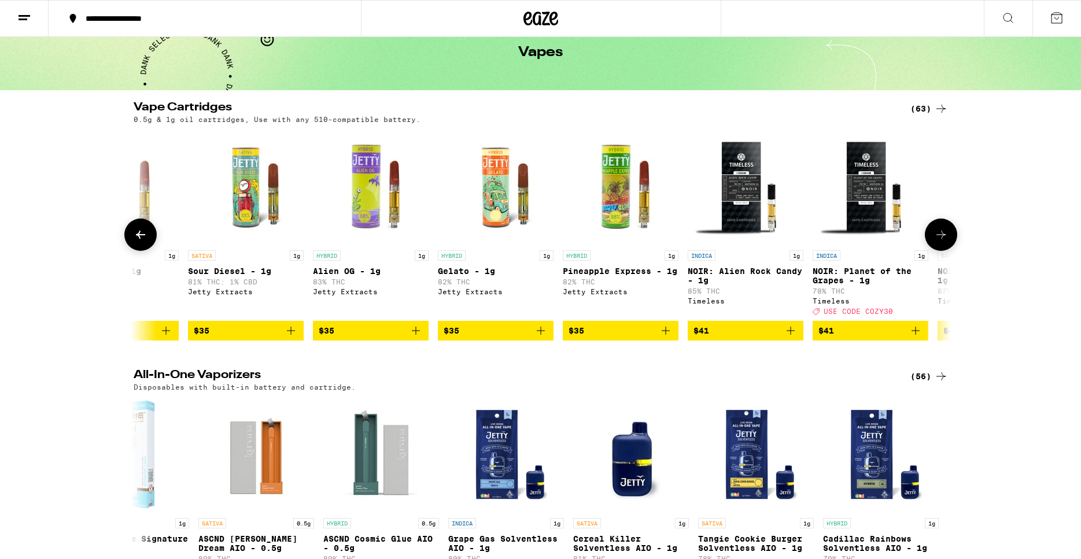
click at [951, 238] on button at bounding box center [941, 235] width 32 height 32
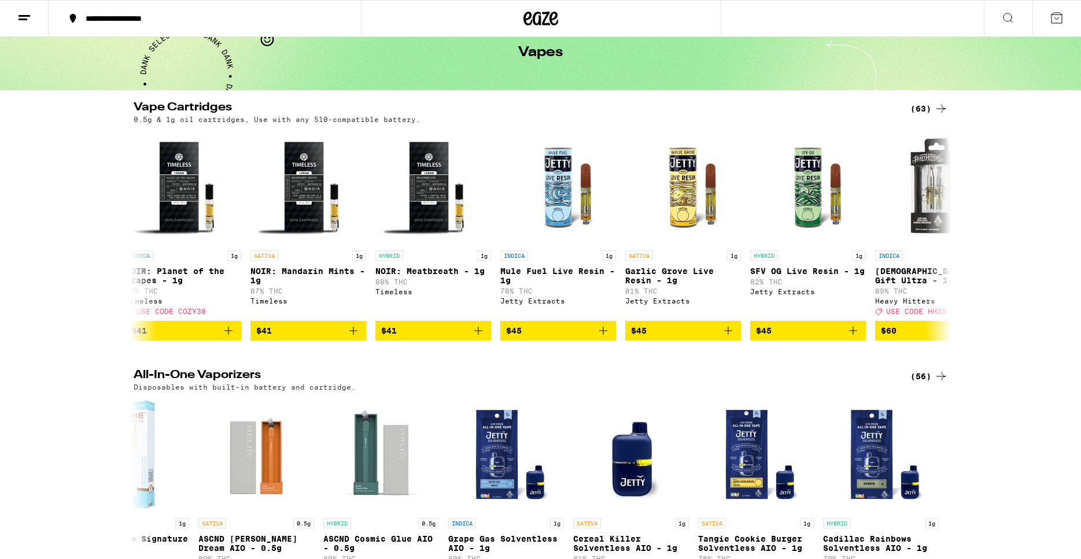
scroll to position [0, 5508]
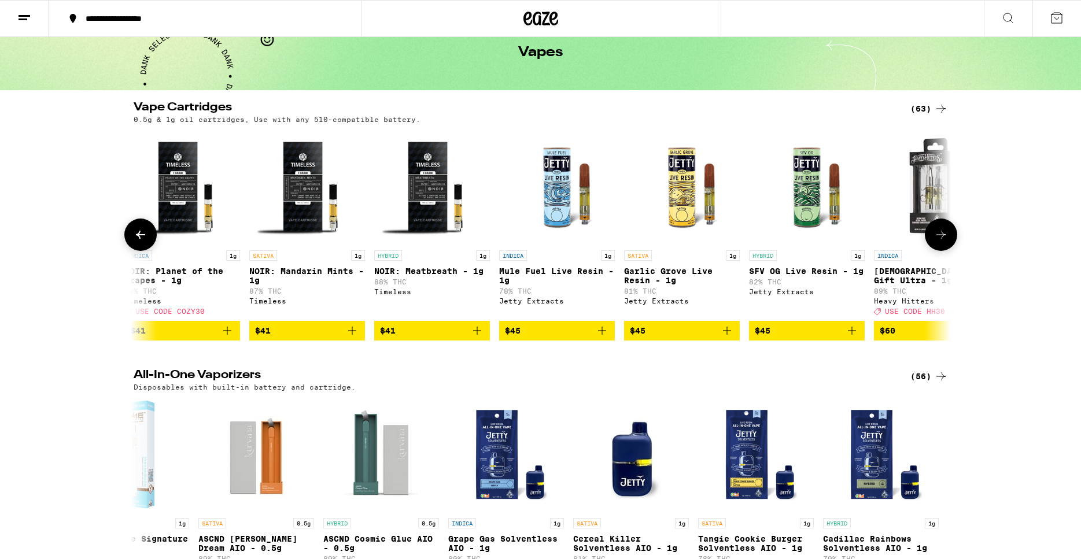
click at [934, 249] on button at bounding box center [941, 235] width 32 height 32
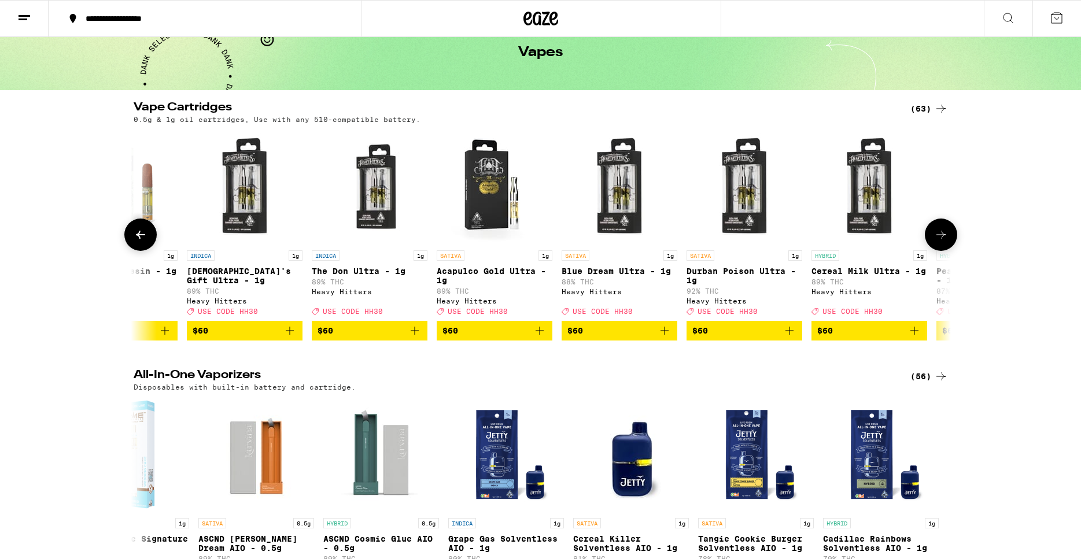
click at [934, 248] on button at bounding box center [941, 235] width 32 height 32
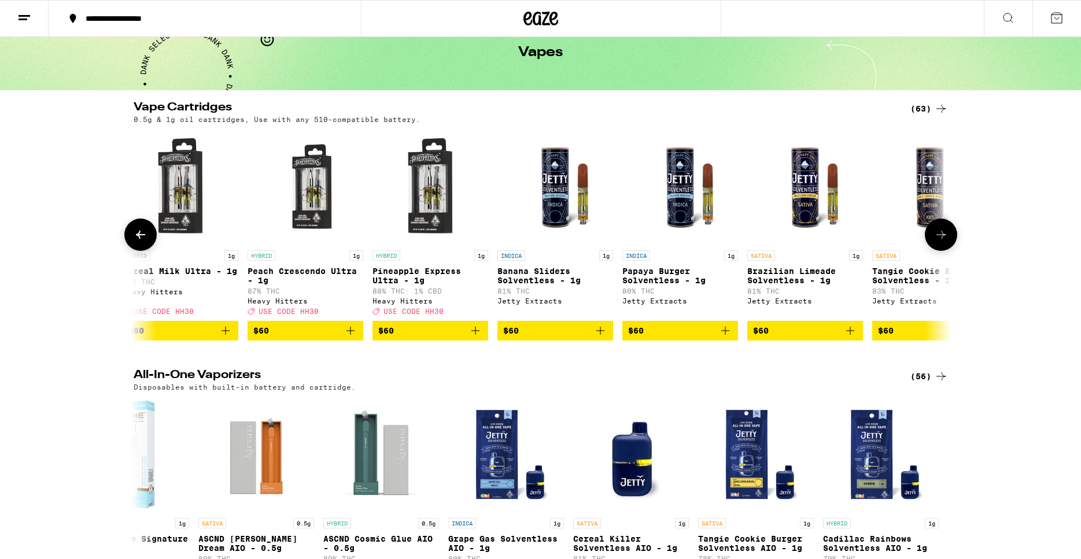
click at [936, 242] on icon at bounding box center [941, 235] width 14 height 14
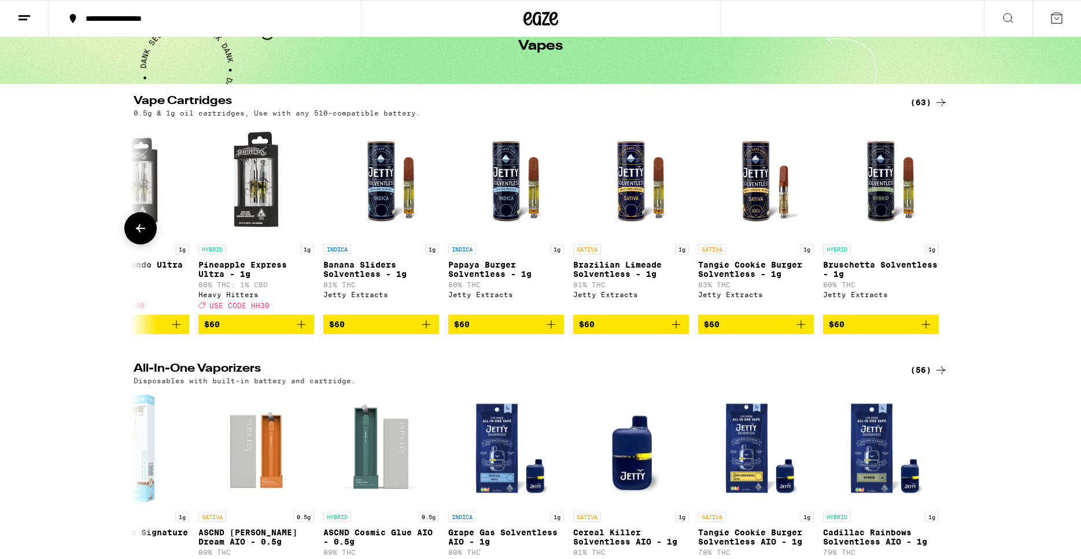
scroll to position [59, 0]
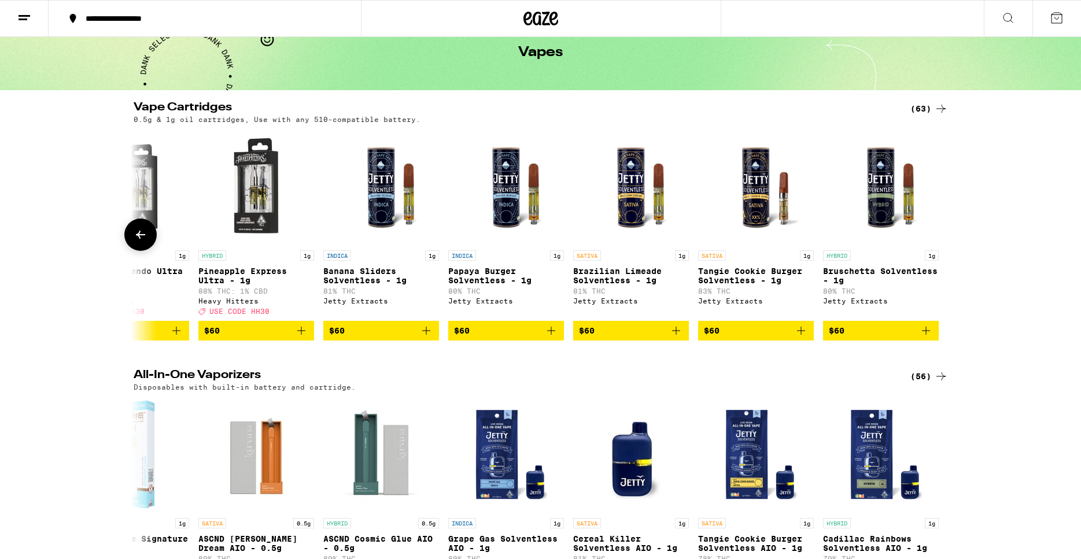
click at [135, 242] on icon at bounding box center [141, 235] width 14 height 14
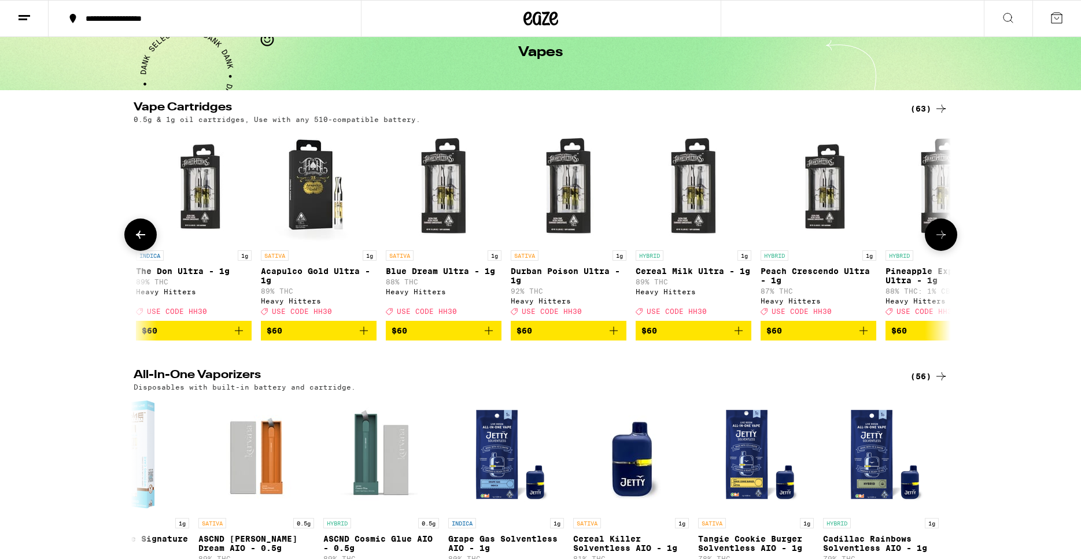
click at [135, 242] on icon at bounding box center [141, 235] width 14 height 14
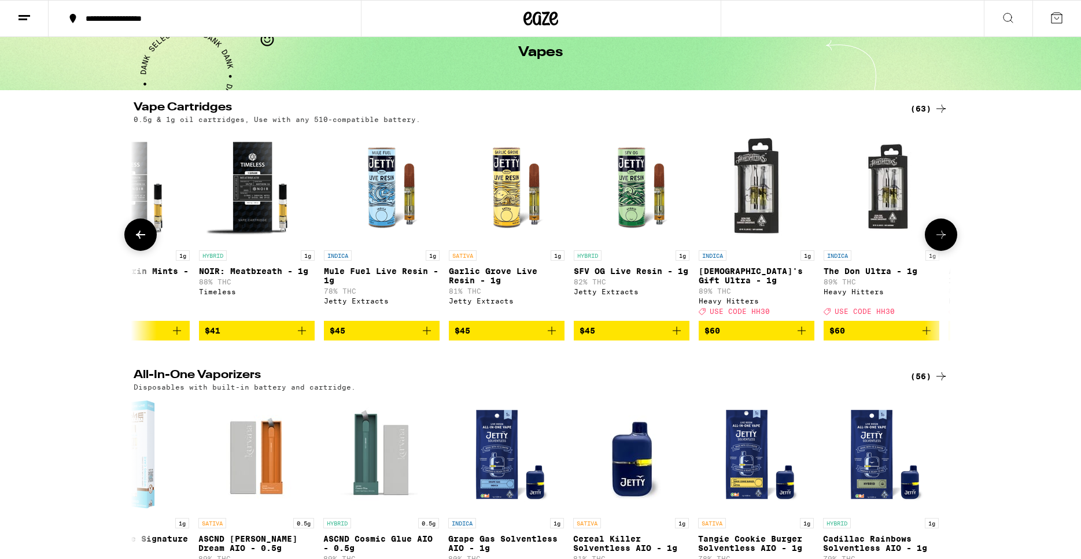
scroll to position [0, 5682]
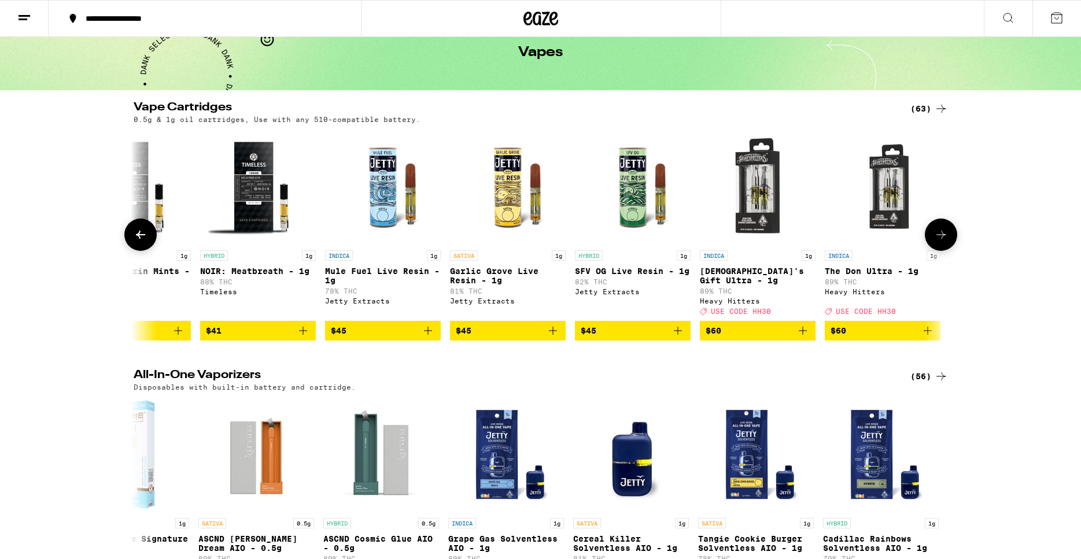
click at [135, 230] on button at bounding box center [140, 235] width 32 height 32
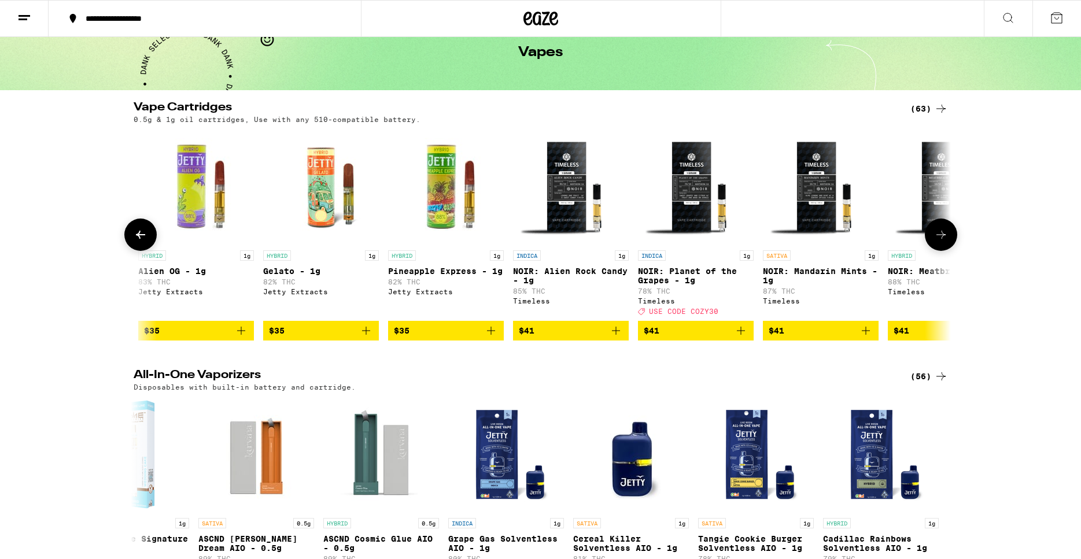
scroll to position [0, 4993]
click at [946, 242] on icon at bounding box center [941, 235] width 14 height 14
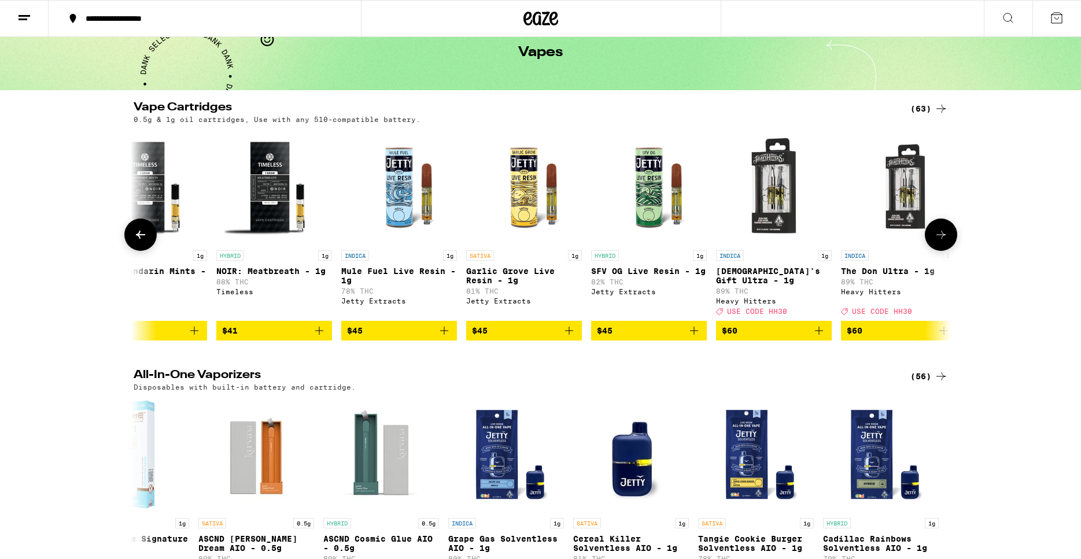
click at [946, 242] on icon at bounding box center [941, 235] width 14 height 14
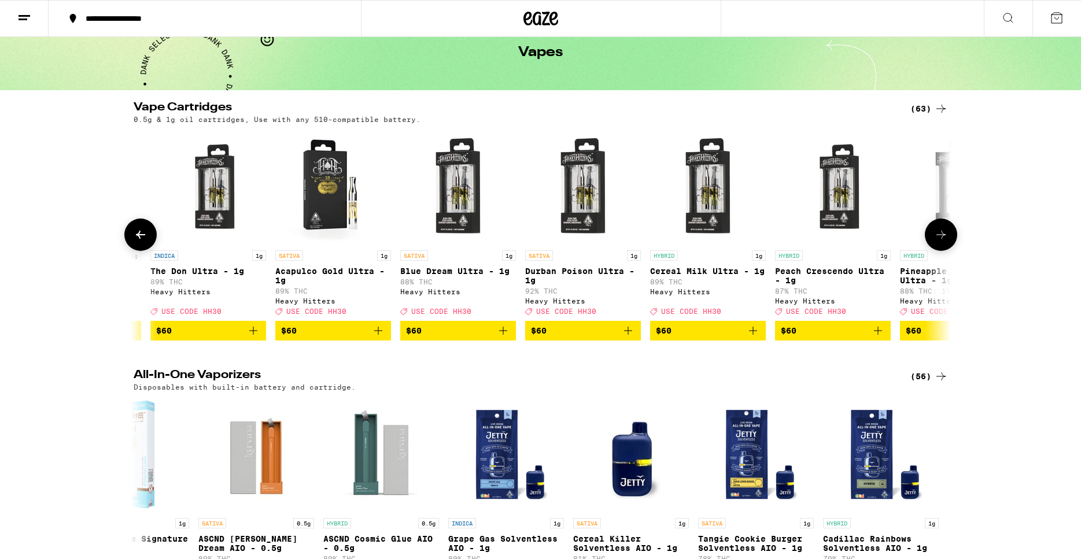
click at [946, 242] on icon at bounding box center [941, 235] width 14 height 14
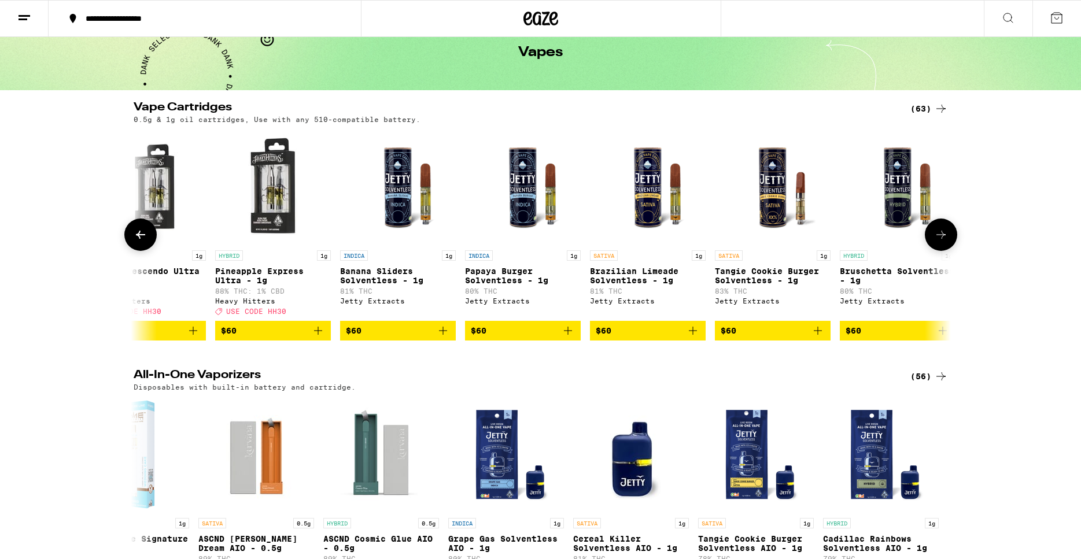
scroll to position [0, 7046]
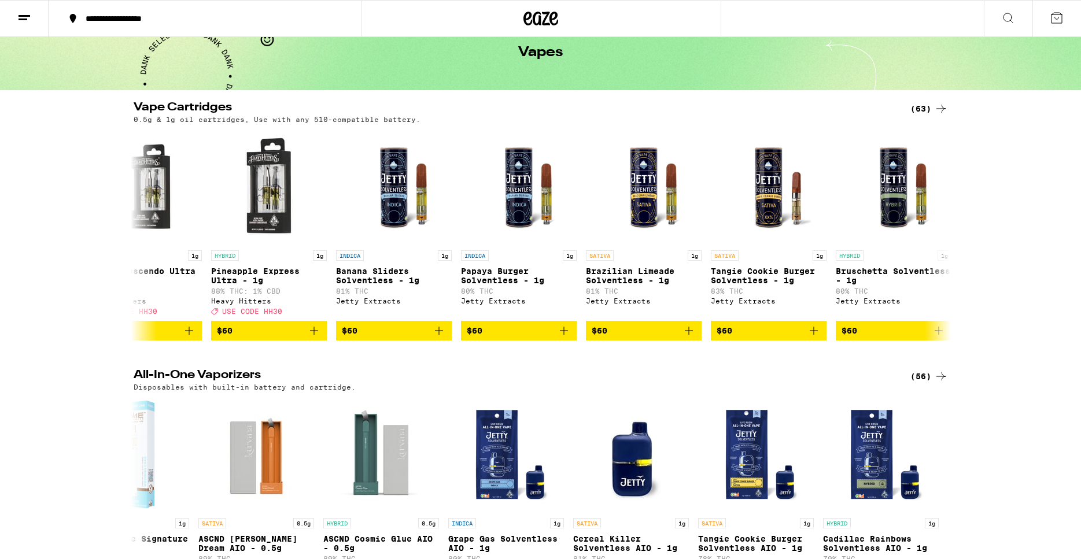
click at [70, 319] on div "Vape Cartridges (63) 0.5g & 1g oil cartridges, Use with any 510-compatible batt…" at bounding box center [540, 221] width 1081 height 239
click at [950, 228] on button at bounding box center [941, 235] width 32 height 32
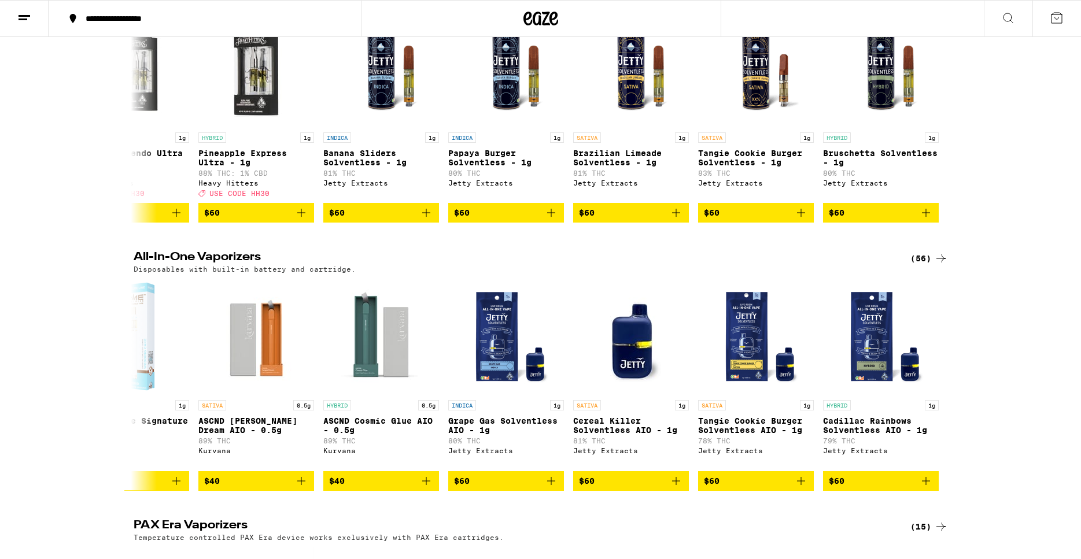
scroll to position [0, 0]
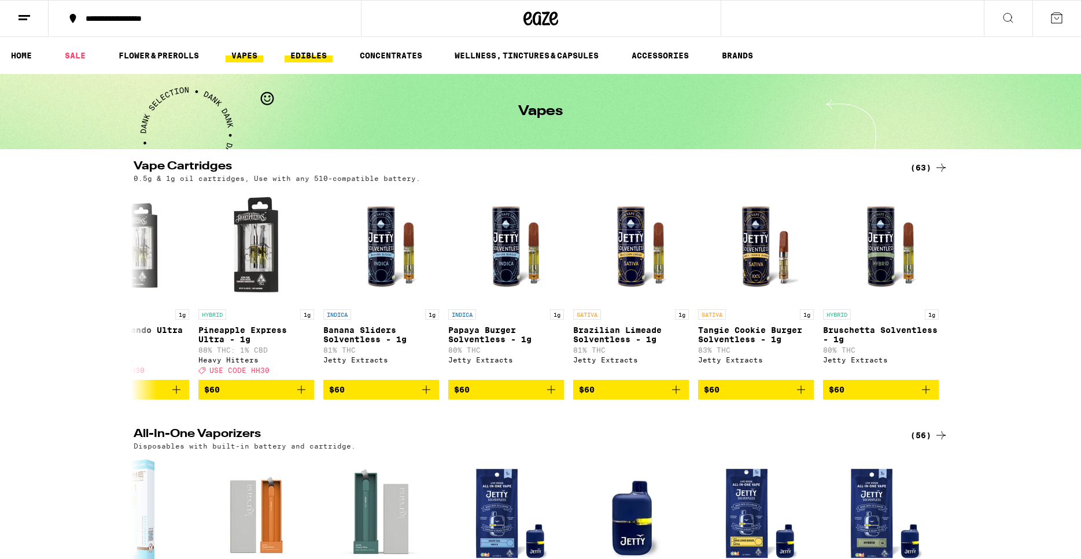
click at [319, 58] on link "EDIBLES" at bounding box center [309, 56] width 48 height 14
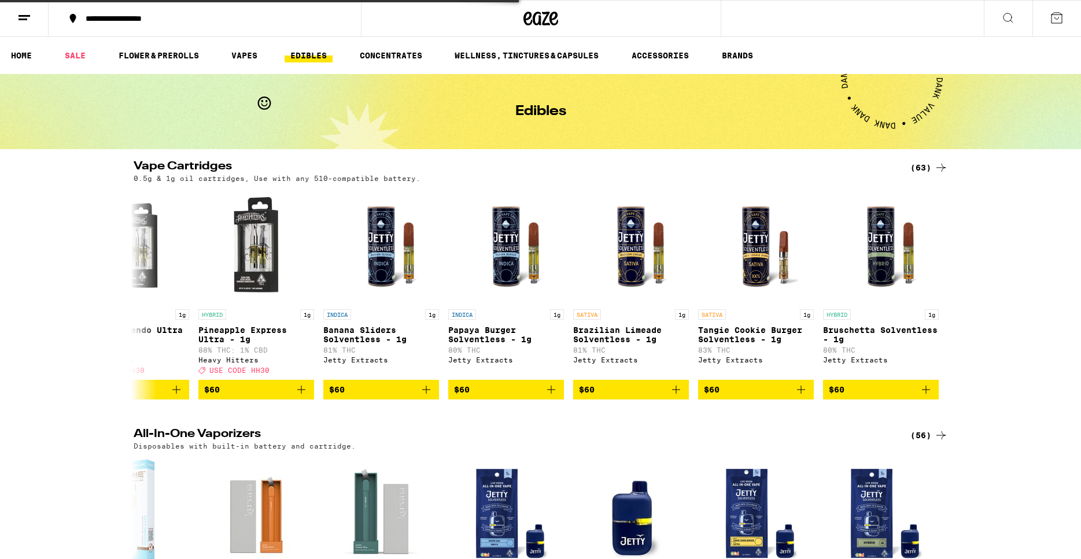
click at [771, 117] on div "Edibles" at bounding box center [540, 111] width 1081 height 75
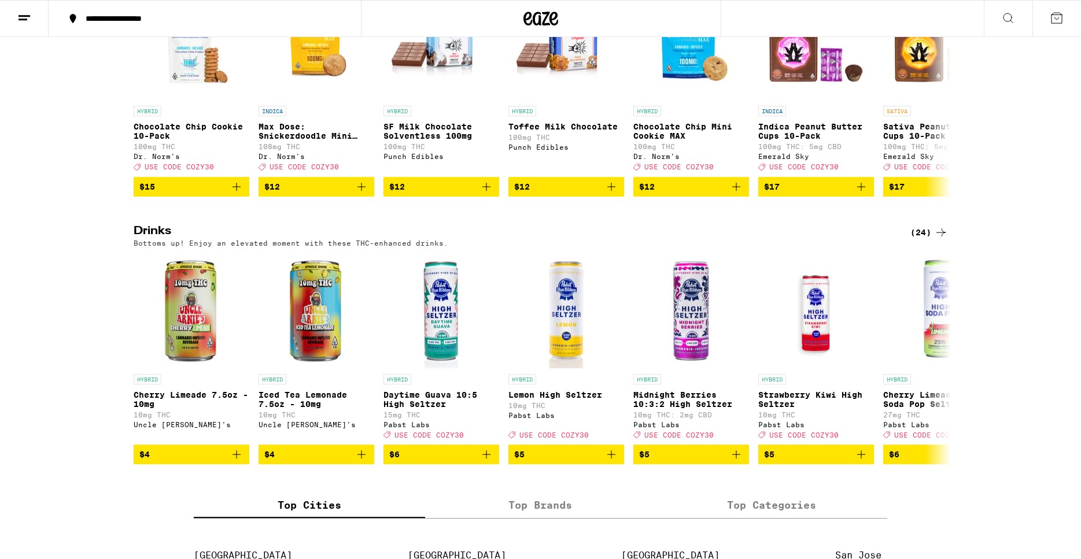
scroll to position [472, 0]
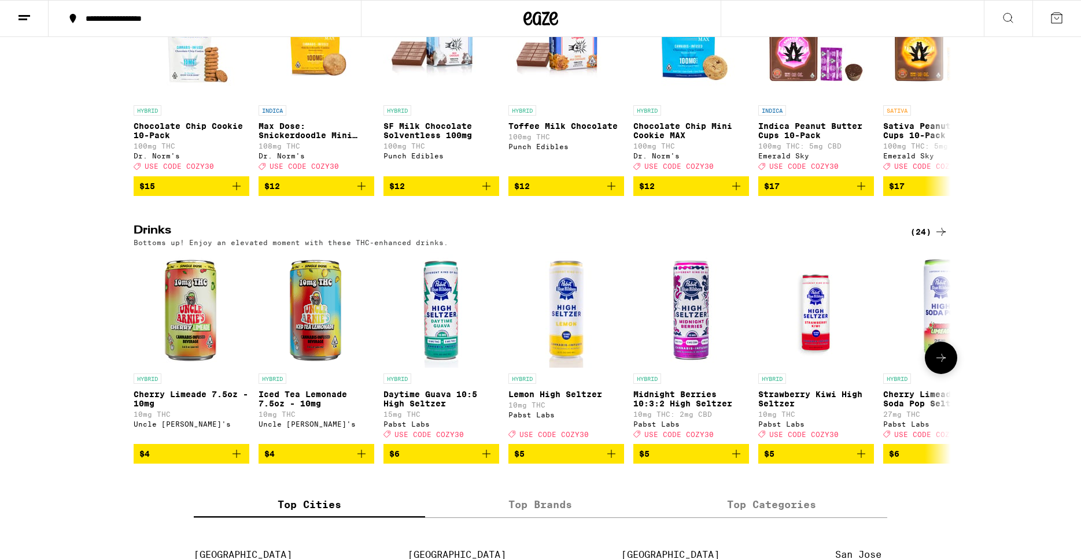
click at [946, 365] on icon at bounding box center [941, 358] width 14 height 14
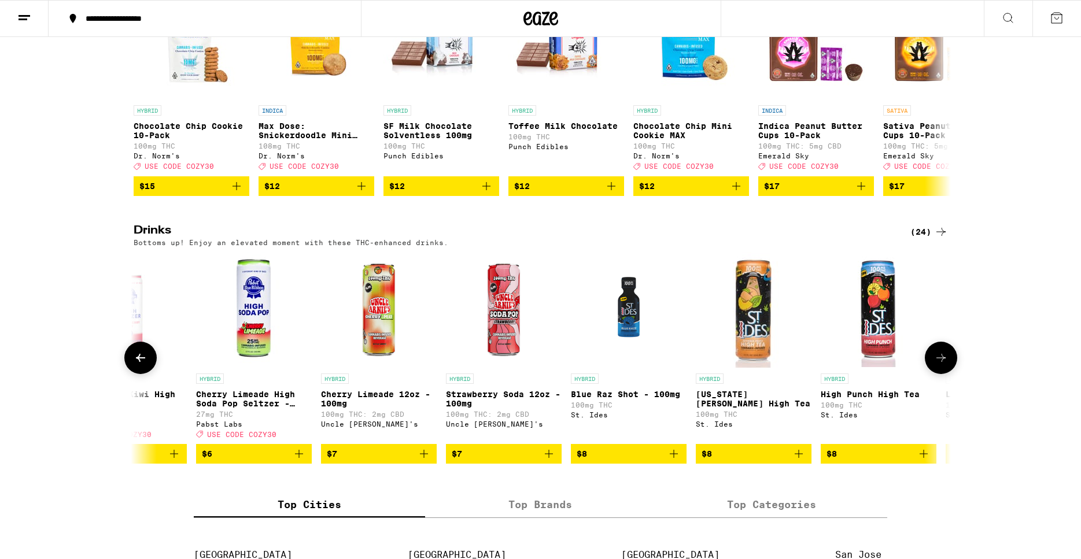
scroll to position [0, 688]
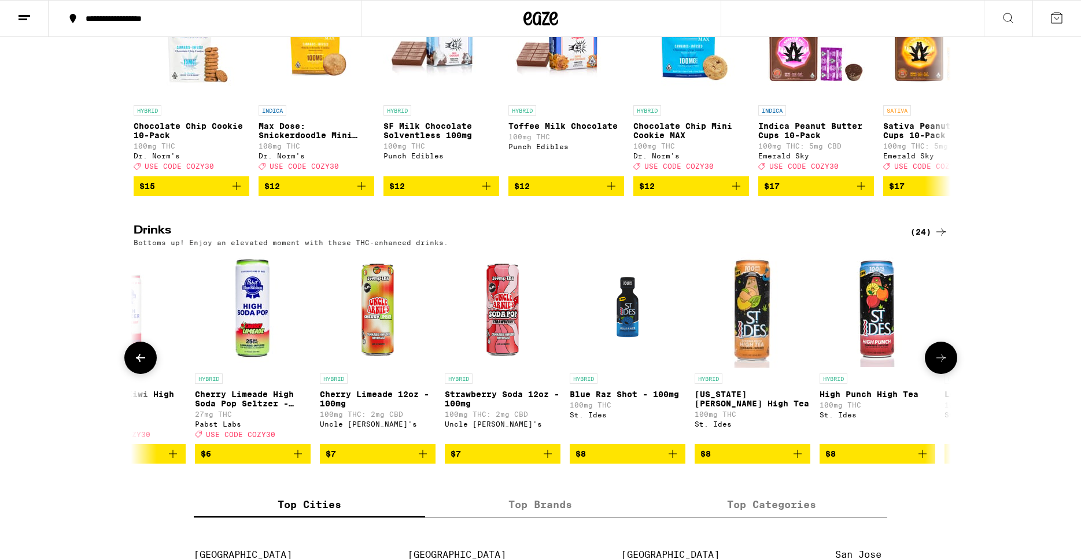
click at [945, 365] on icon at bounding box center [941, 358] width 14 height 14
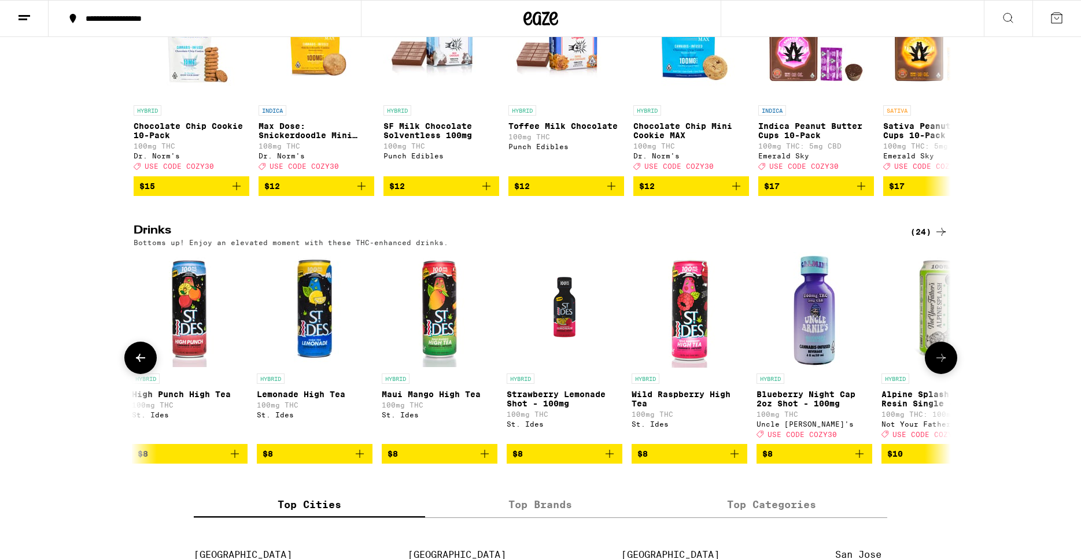
scroll to position [0, 1377]
click at [941, 365] on icon at bounding box center [941, 358] width 14 height 14
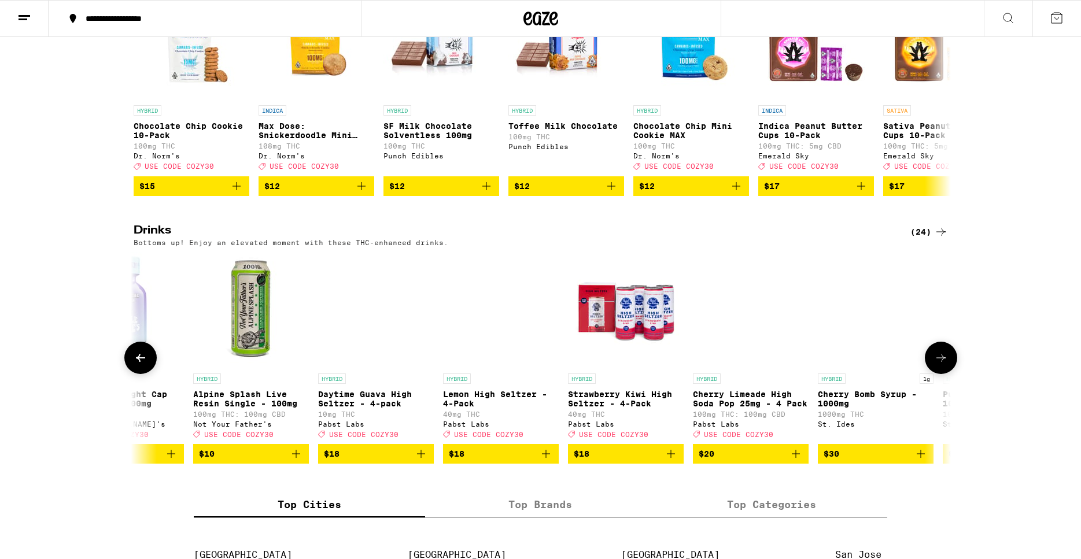
scroll to position [0, 2065]
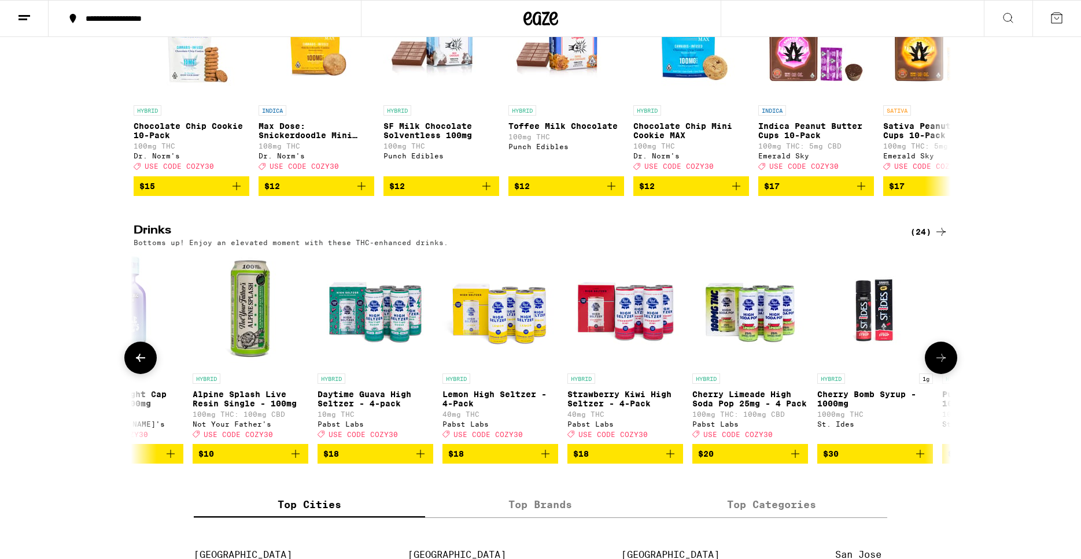
click at [134, 365] on icon at bounding box center [141, 358] width 14 height 14
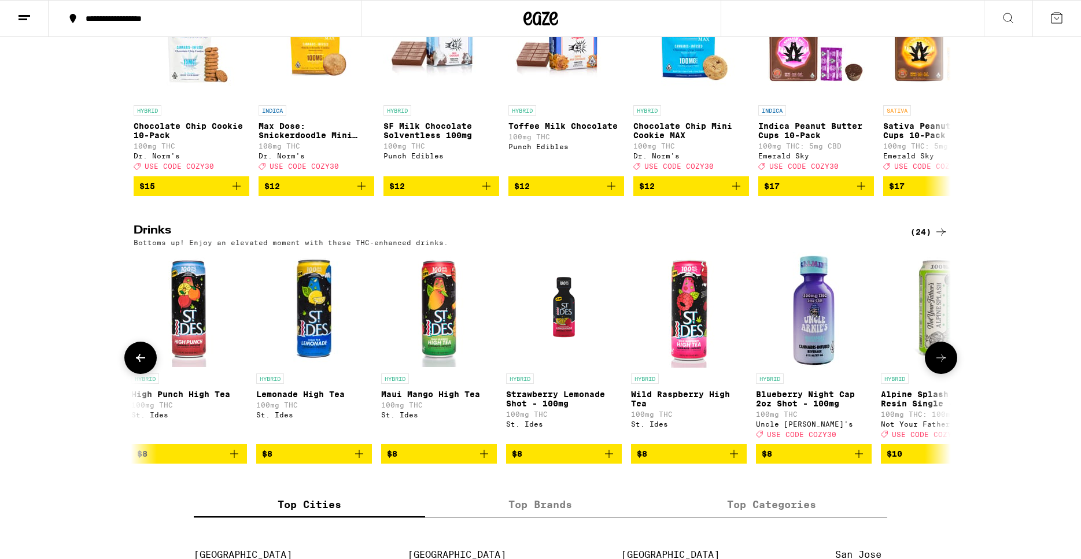
click at [944, 365] on icon at bounding box center [941, 358] width 14 height 14
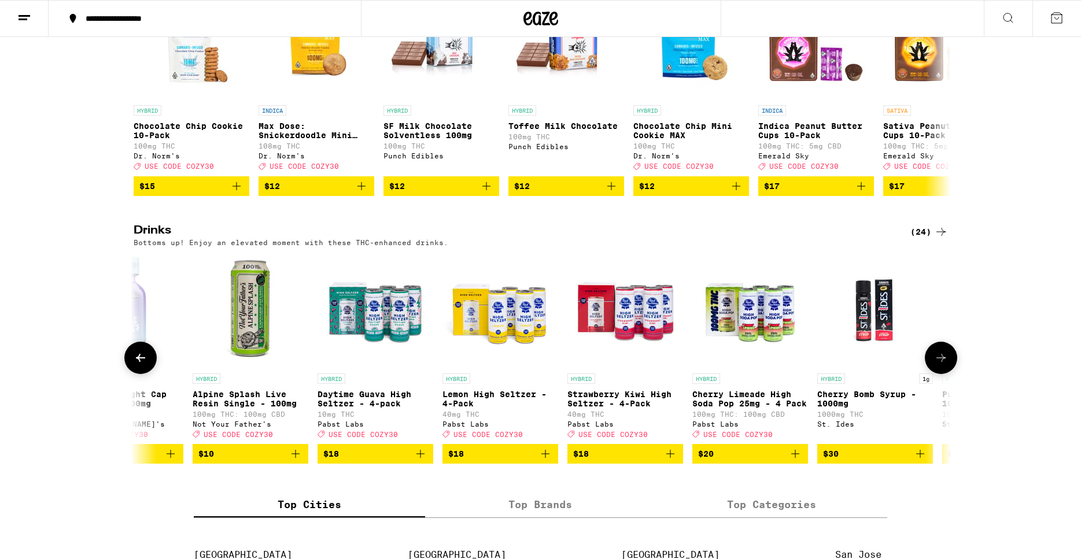
click at [947, 365] on icon at bounding box center [941, 358] width 14 height 14
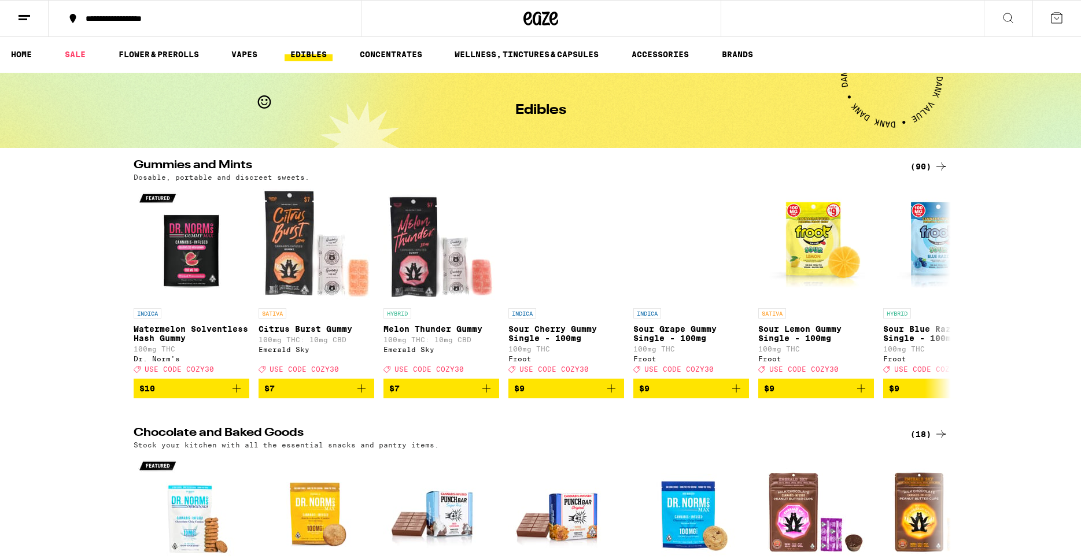
scroll to position [0, 0]
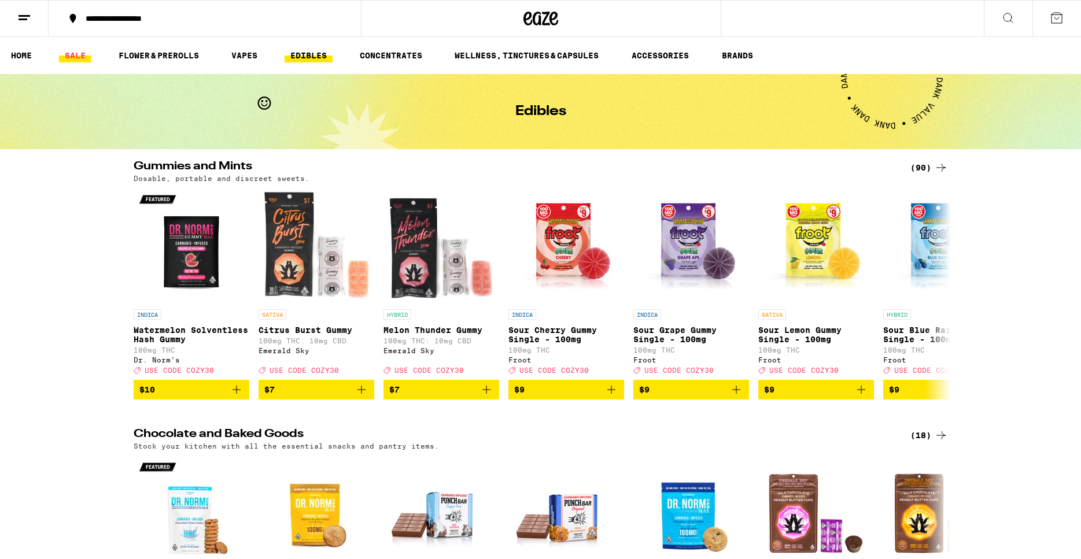
click at [67, 52] on link "SALE" at bounding box center [75, 56] width 32 height 14
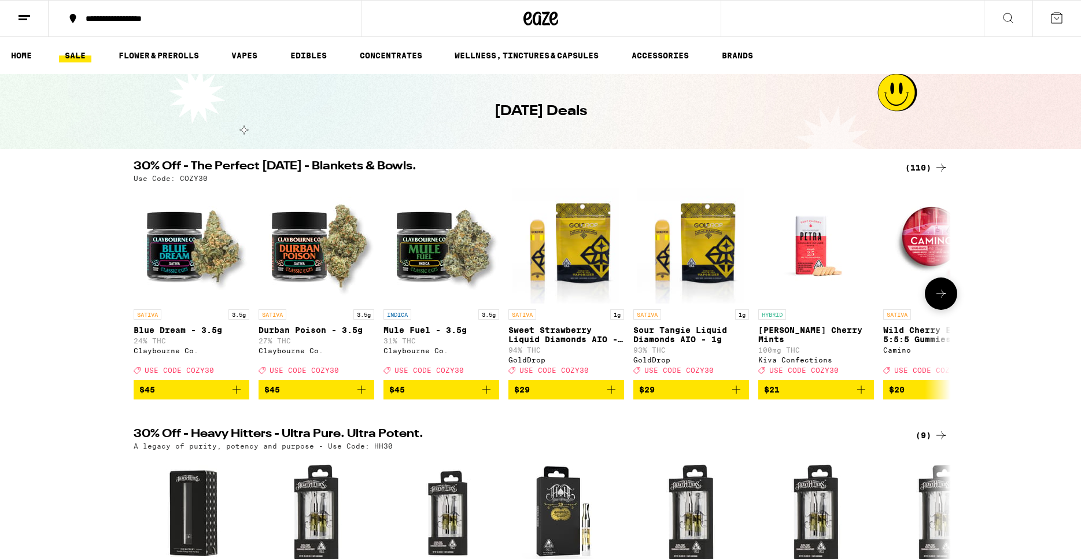
drag, startPoint x: 938, startPoint y: 299, endPoint x: 940, endPoint y: 292, distance: 6.6
click at [940, 296] on icon at bounding box center [941, 294] width 14 height 14
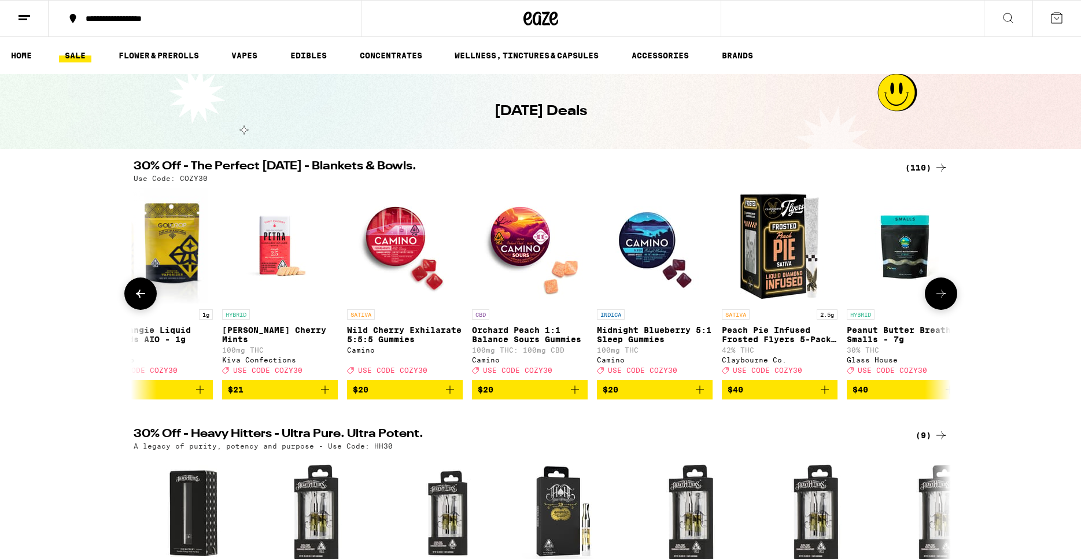
click at [940, 292] on button at bounding box center [941, 294] width 32 height 32
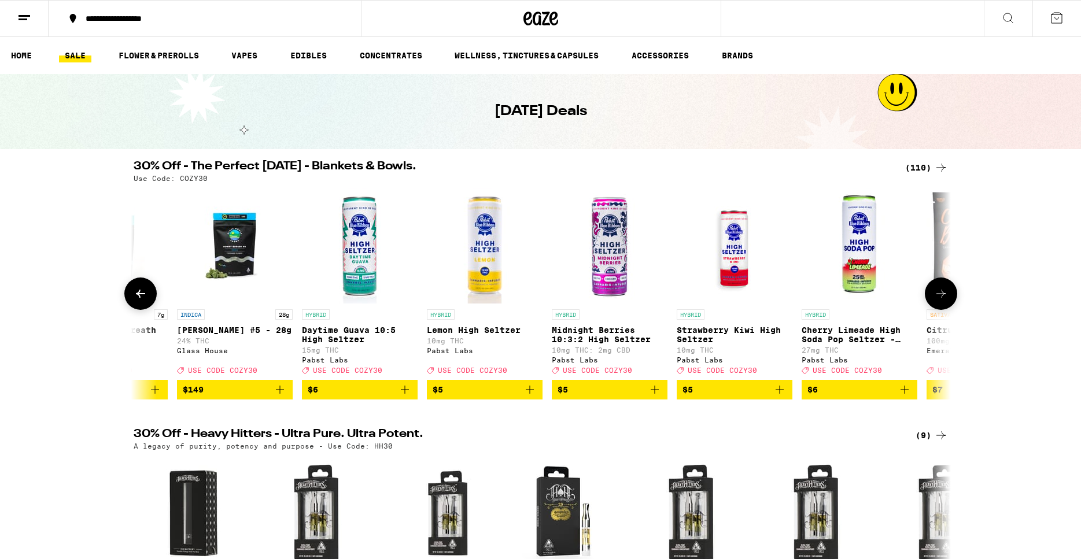
click at [951, 293] on button at bounding box center [941, 294] width 32 height 32
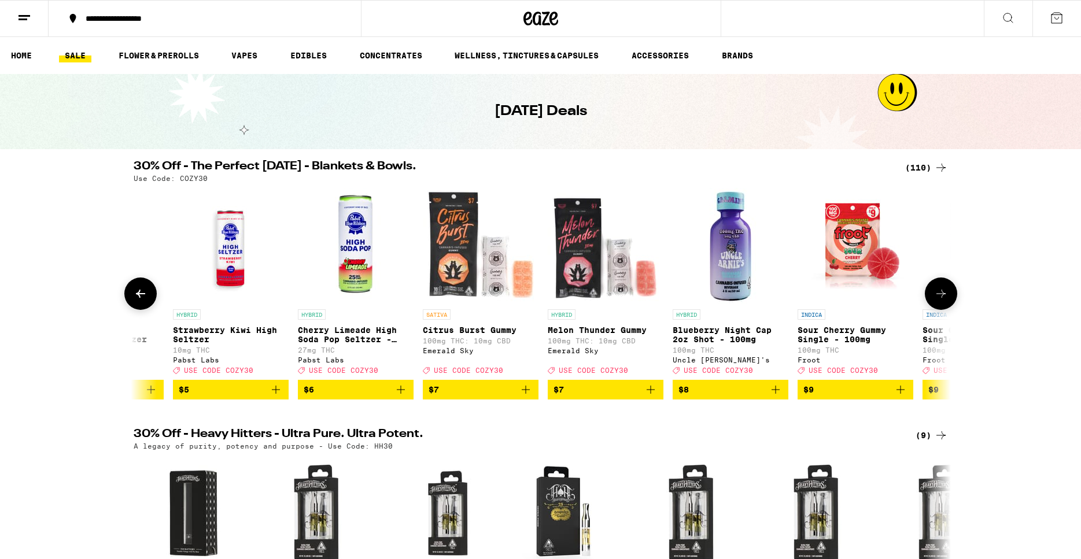
click at [951, 293] on button at bounding box center [941, 294] width 32 height 32
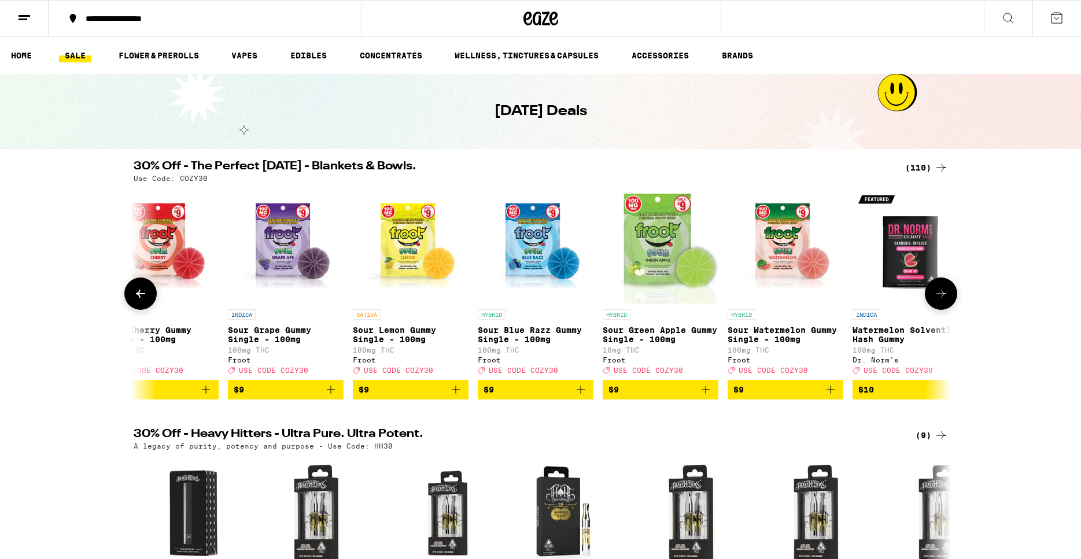
click at [934, 301] on button at bounding box center [941, 294] width 32 height 32
